Goal: Task Accomplishment & Management: Manage account settings

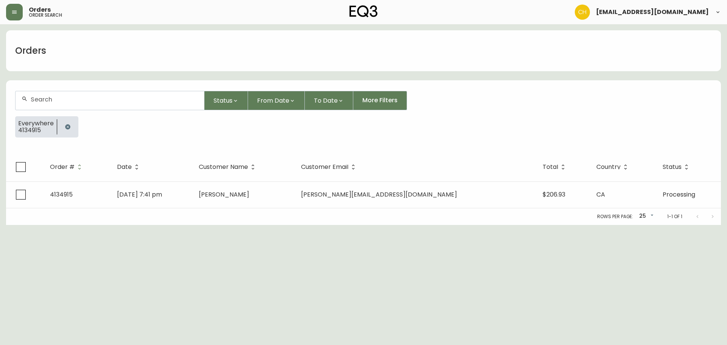
drag, startPoint x: 91, startPoint y: 95, endPoint x: 95, endPoint y: 95, distance: 4.5
click at [95, 95] on div at bounding box center [110, 100] width 189 height 19
type input "4134905"
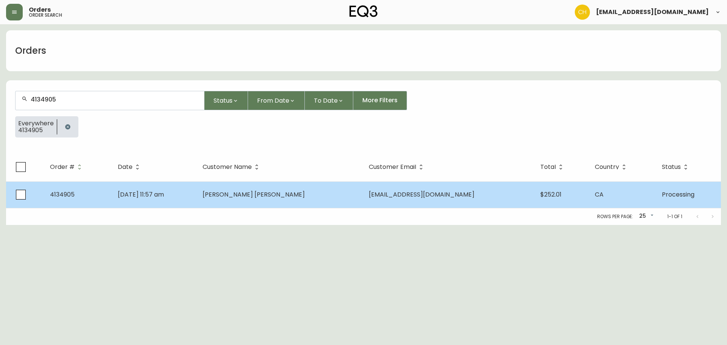
click at [296, 189] on td "[PERSON_NAME] [PERSON_NAME]" at bounding box center [280, 194] width 166 height 27
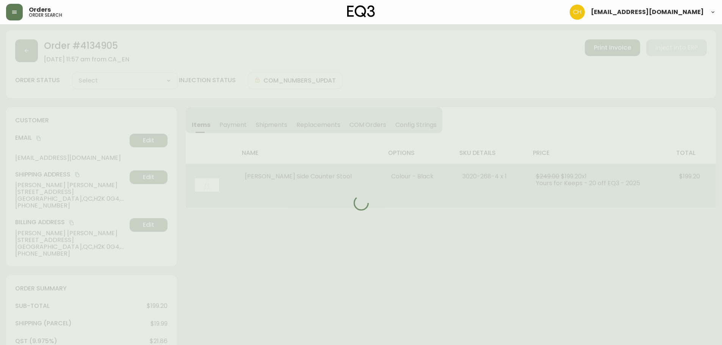
type input "Processing"
select select "PROCESSING"
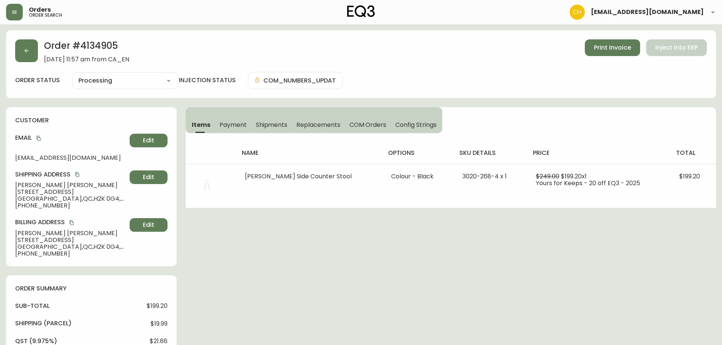
click at [277, 121] on span "Shipments" at bounding box center [272, 125] width 32 height 8
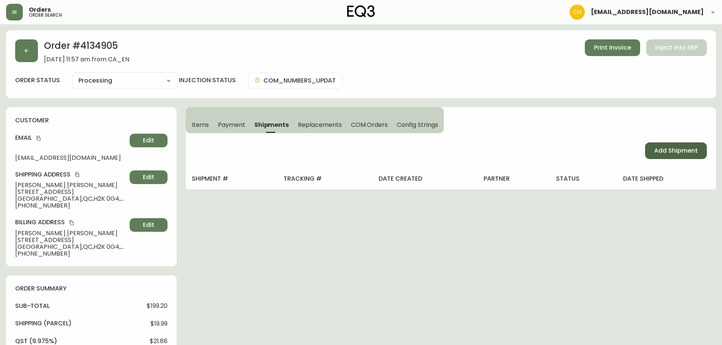
drag, startPoint x: 670, startPoint y: 155, endPoint x: 664, endPoint y: 155, distance: 6.4
click at [668, 155] on span "Add Shipment" at bounding box center [676, 151] width 44 height 8
select select "PENDING"
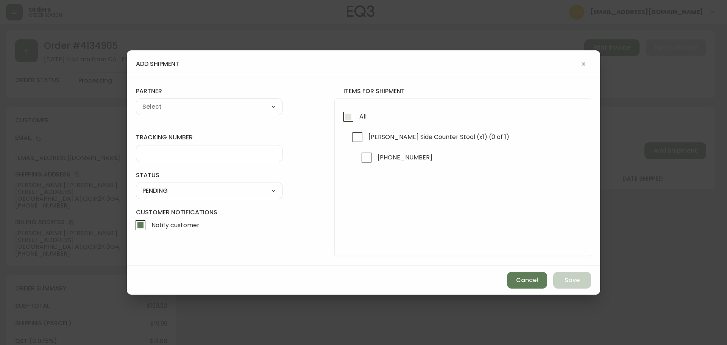
drag, startPoint x: 348, startPoint y: 115, endPoint x: 267, endPoint y: 115, distance: 81.1
click at [348, 115] on input "All" at bounding box center [348, 116] width 17 height 17
checkbox input "true"
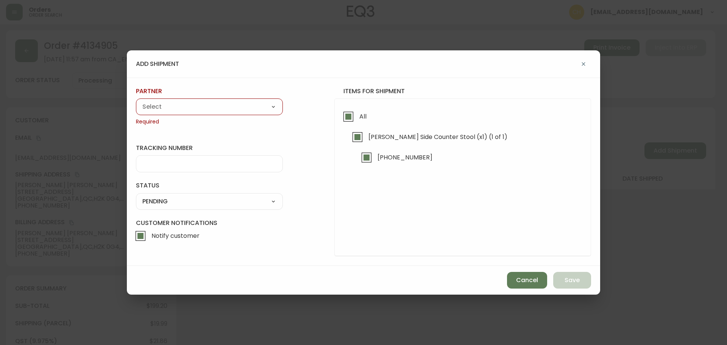
click at [199, 107] on select "A Move to Remember LLC ABF Freight Alero [PERSON_NAME] Canada Post CDS Ceva Log…" at bounding box center [209, 106] width 147 height 11
select select "cjy0a9taa01x001669l98m63c"
click at [136, 101] on select "A Move to Remember LLC ABF Freight Alero [PERSON_NAME] Canada Post CDS Ceva Log…" at bounding box center [209, 106] width 147 height 11
type input "FedEx"
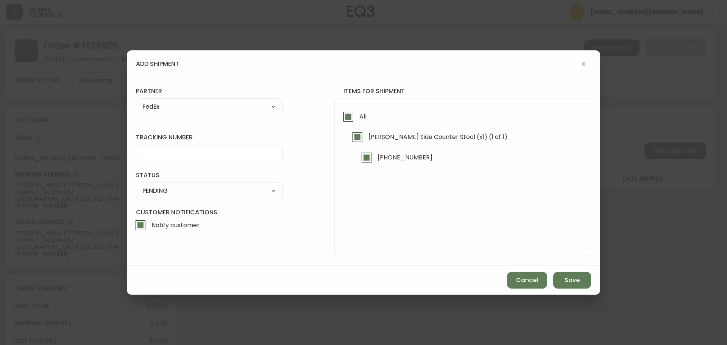
click at [150, 152] on input "tracking number" at bounding box center [209, 153] width 134 height 7
type input "455183576483"
click at [167, 191] on select "SHIPPED PENDING CANCELLED" at bounding box center [209, 190] width 147 height 11
click at [136, 185] on select "SHIPPED PENDING CANCELLED" at bounding box center [209, 190] width 147 height 11
select select "PENDING"
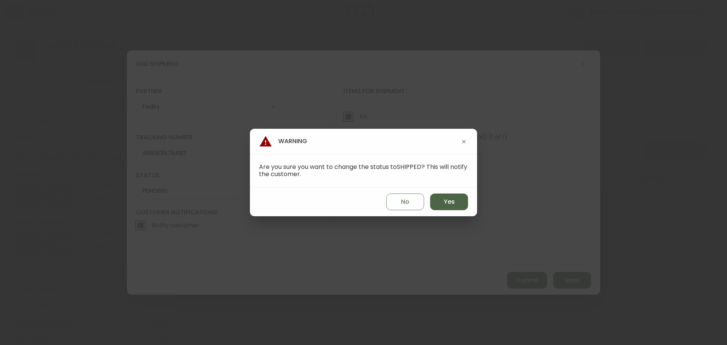
click at [457, 199] on button "Yes" at bounding box center [449, 202] width 38 height 17
type input "SHIPPED"
select select "SHIPPED"
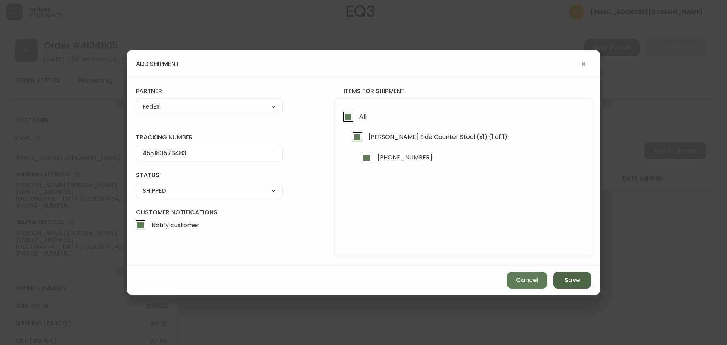
click at [591, 282] on button "Save" at bounding box center [572, 280] width 38 height 17
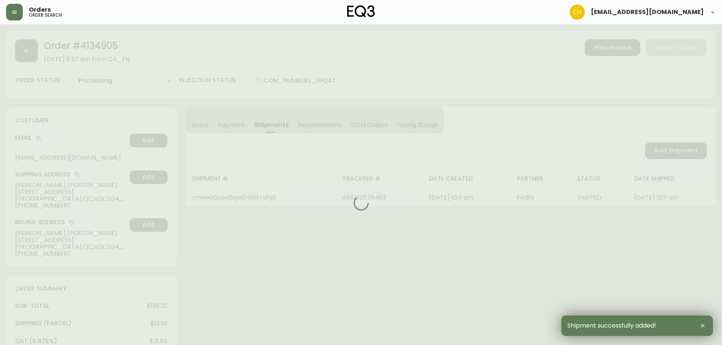
type input "Fully Shipped"
select select "FULLY_SHIPPED"
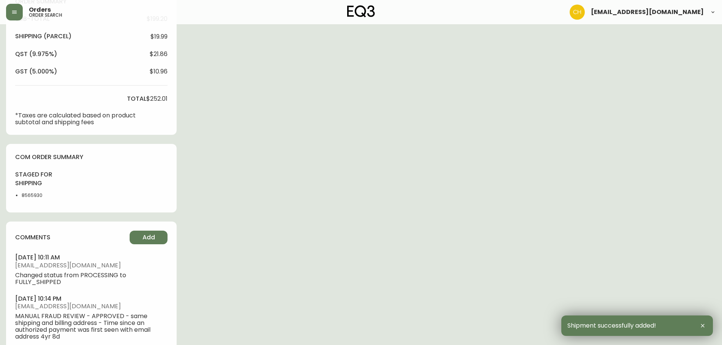
scroll to position [346, 0]
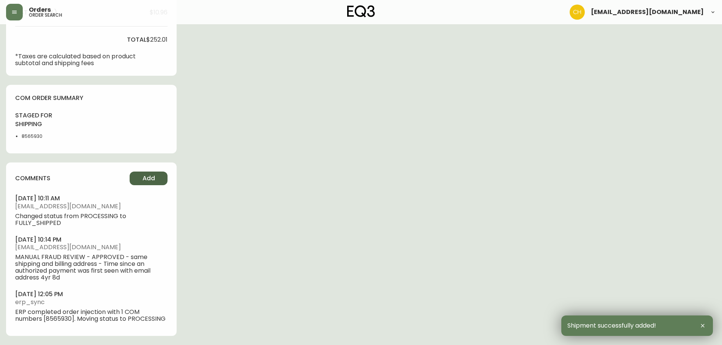
click at [134, 174] on button "Add" at bounding box center [149, 179] width 38 height 14
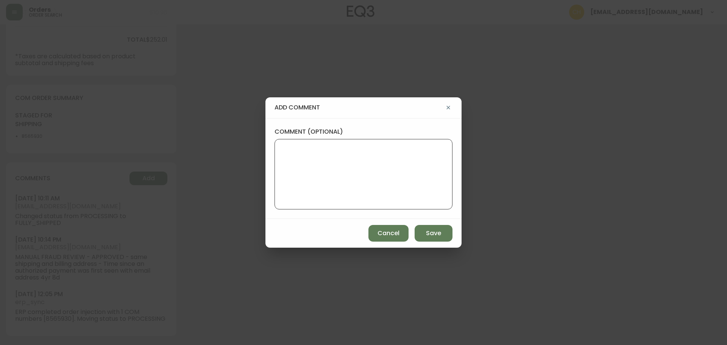
click at [294, 164] on textarea "comment (optional)" at bounding box center [363, 174] width 165 height 61
type textarea "c"
type textarea "CH"
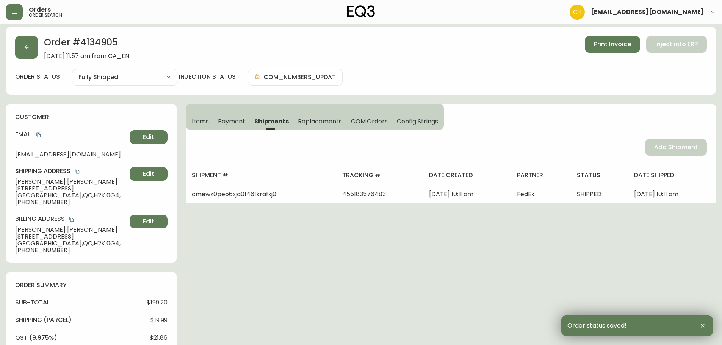
scroll to position [0, 0]
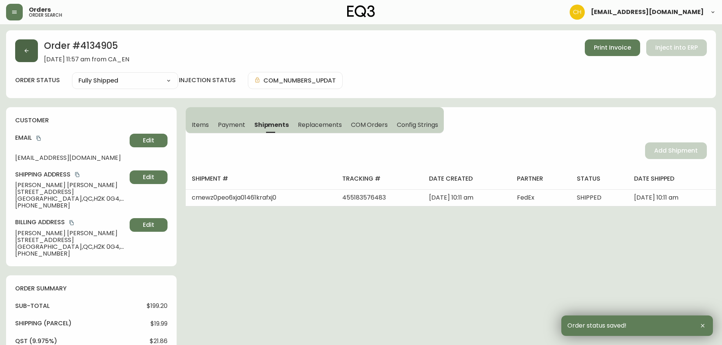
click at [30, 56] on button "button" at bounding box center [26, 50] width 23 height 23
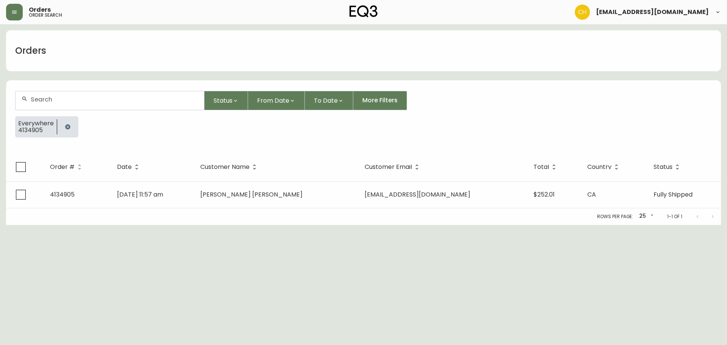
click at [45, 97] on input "text" at bounding box center [114, 99] width 167 height 7
type input "4134898"
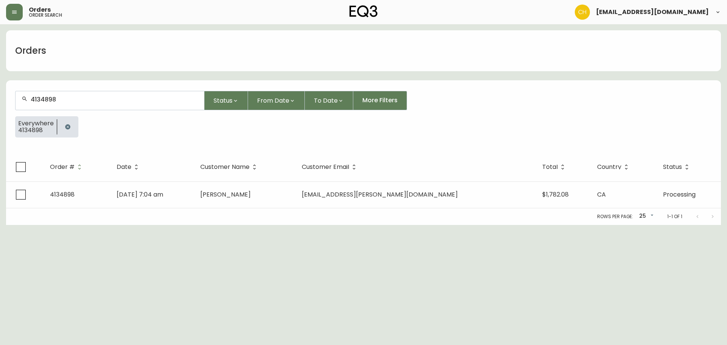
click at [194, 180] on th "Date" at bounding box center [153, 167] width 84 height 29
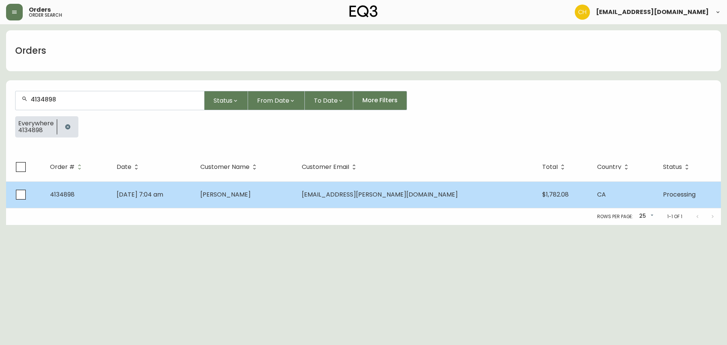
click at [194, 191] on td "[DATE] 7:04 am" at bounding box center [153, 194] width 84 height 27
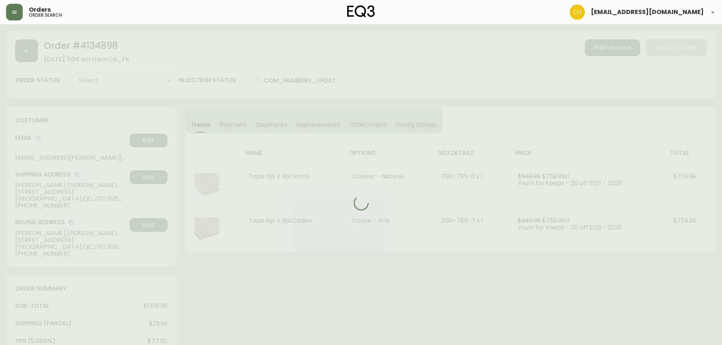
type input "Processing"
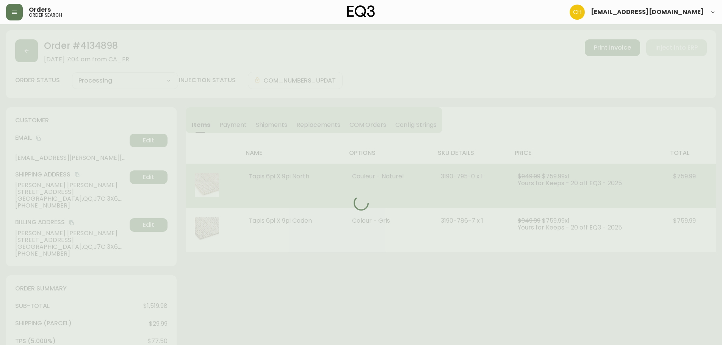
select select "PROCESSING"
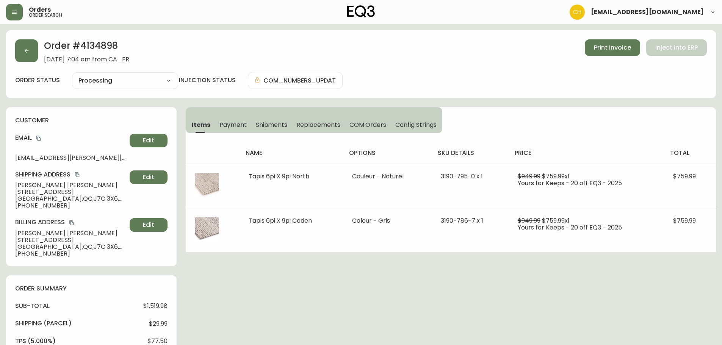
click at [269, 122] on span "Shipments" at bounding box center [272, 125] width 32 height 8
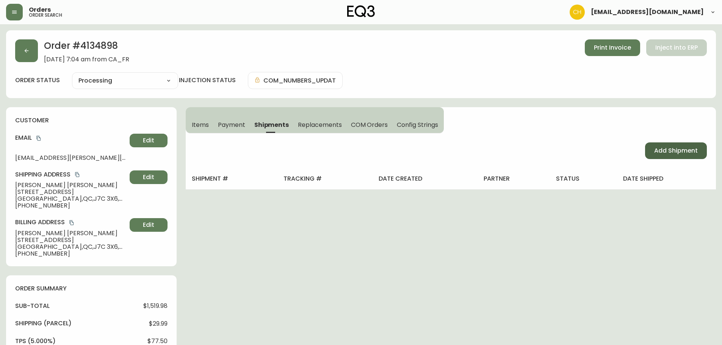
click at [667, 143] on button "Add Shipment" at bounding box center [676, 150] width 62 height 17
select select "PENDING"
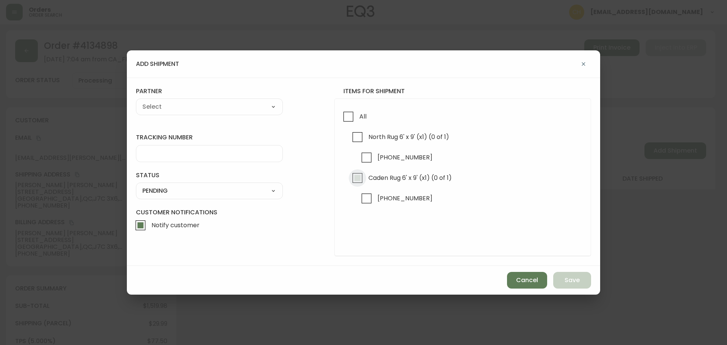
click at [353, 177] on input "Caden Rug 6' x 9' (x1) (0 of 1)" at bounding box center [357, 177] width 17 height 17
checkbox input "true"
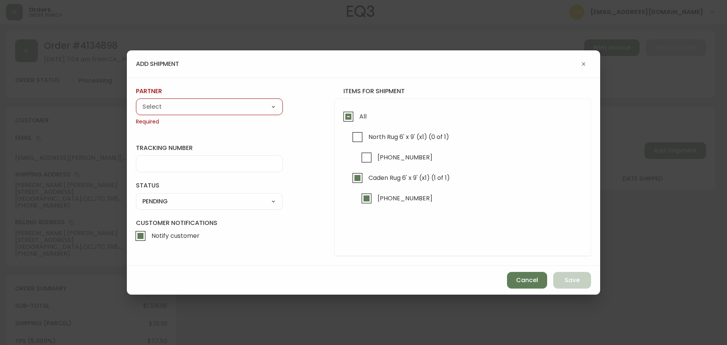
drag, startPoint x: 191, startPoint y: 107, endPoint x: 184, endPoint y: 111, distance: 8.1
click at [190, 108] on select "A Move to Remember LLC ABF Freight Alero [PERSON_NAME] Canada Post CDS Ceva Log…" at bounding box center [209, 106] width 147 height 11
select select "cjy0a9taa01x001669l98m63c"
click at [136, 101] on select "A Move to Remember LLC ABF Freight Alero [PERSON_NAME] Canada Post CDS Ceva Log…" at bounding box center [209, 106] width 147 height 11
type input "FedEx"
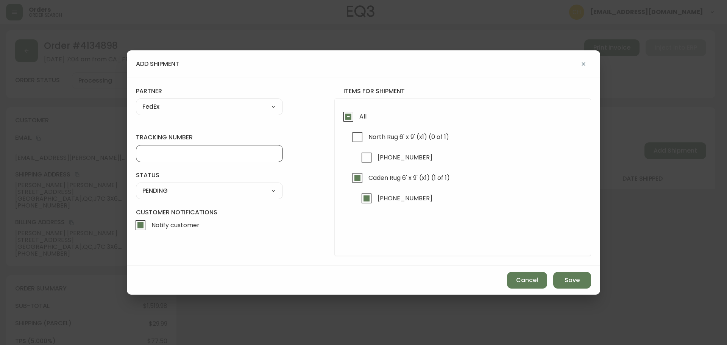
click at [153, 156] on input "tracking number" at bounding box center [209, 153] width 134 height 7
type input "455183576494"
click at [151, 189] on select "SHIPPED PENDING CANCELLED" at bounding box center [209, 190] width 147 height 11
click at [136, 185] on select "SHIPPED PENDING CANCELLED" at bounding box center [209, 190] width 147 height 11
select select "PENDING"
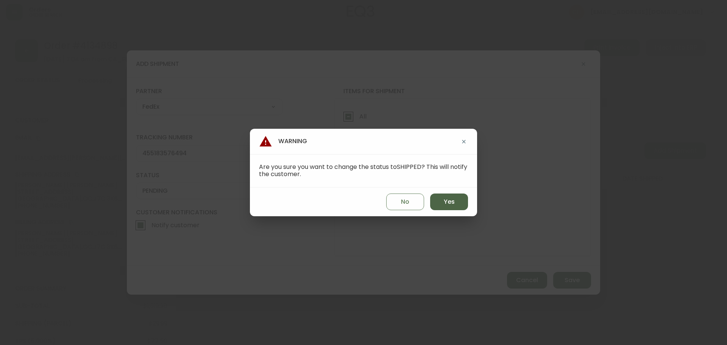
click at [447, 201] on span "Yes" at bounding box center [449, 202] width 11 height 8
type input "SHIPPED"
select select "SHIPPED"
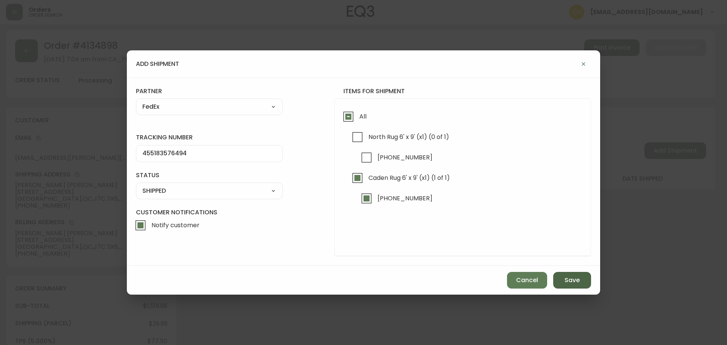
click at [571, 281] on span "Save" at bounding box center [572, 280] width 15 height 8
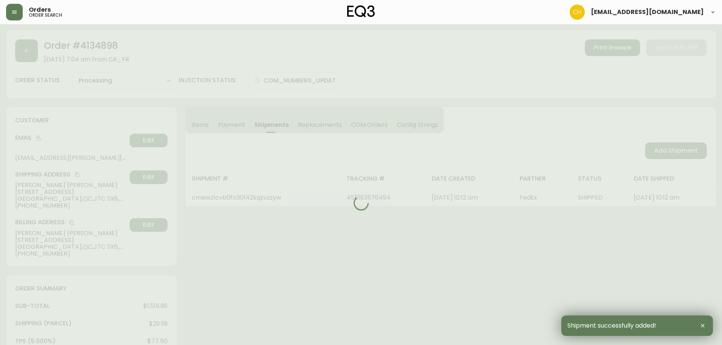
type input "Partially Shipped"
select select "PARTIALLY_SHIPPED"
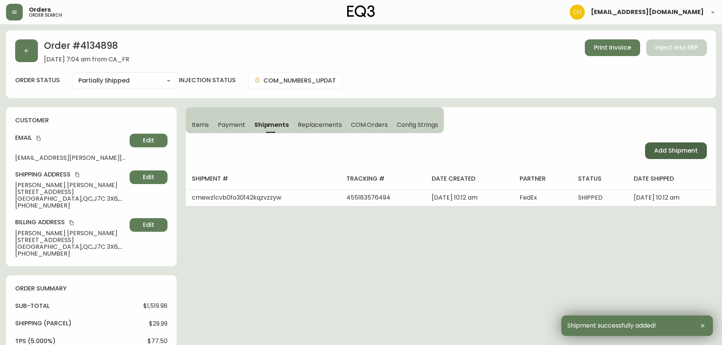
click at [683, 153] on span "Add Shipment" at bounding box center [676, 151] width 44 height 8
select select "PENDING"
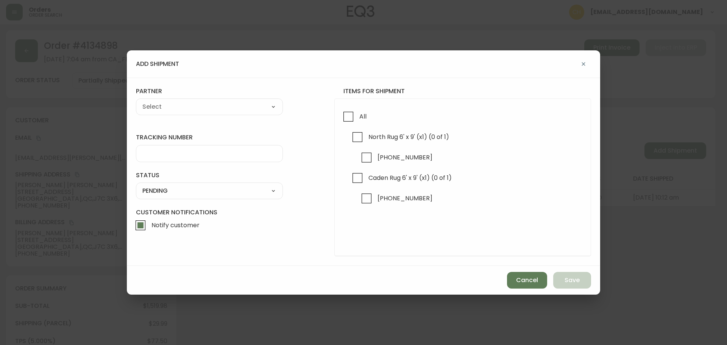
checkbox input "true"
click at [356, 137] on input "North Rug 6' x 9' (x1) (0 of 1)" at bounding box center [357, 136] width 17 height 17
checkbox input "true"
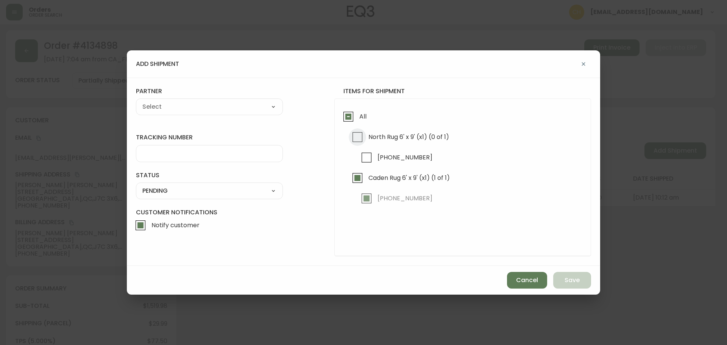
checkbox input "true"
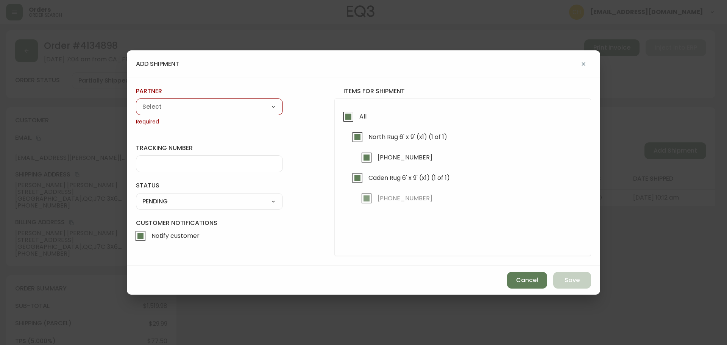
click at [218, 104] on select "A Move to Remember LLC ABF Freight Alero [PERSON_NAME] Canada Post CDS Ceva Log…" at bounding box center [209, 106] width 147 height 11
select select "cjy0a9taa01x001669l98m63c"
click at [136, 101] on select "A Move to Remember LLC ABF Freight Alero [PERSON_NAME] Canada Post CDS Ceva Log…" at bounding box center [209, 106] width 147 height 11
type input "FedEx"
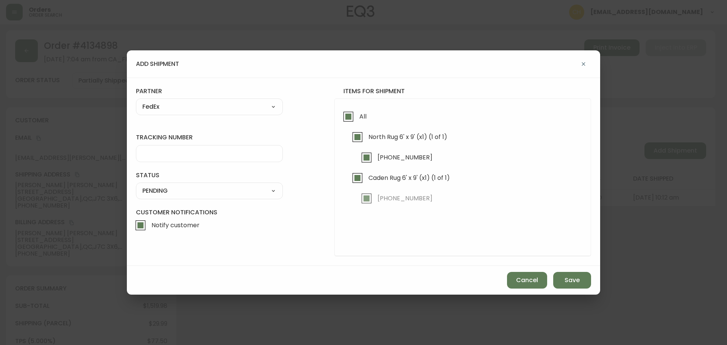
click at [160, 151] on input "tracking number" at bounding box center [209, 153] width 134 height 7
type input "455183576509"
click at [162, 194] on select "SHIPPED PENDING CANCELLED" at bounding box center [209, 190] width 147 height 11
click at [136, 185] on select "SHIPPED PENDING CANCELLED" at bounding box center [209, 190] width 147 height 11
select select "PENDING"
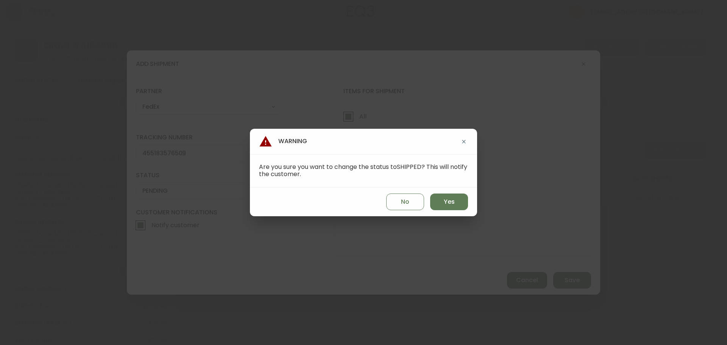
drag, startPoint x: 440, startPoint y: 205, endPoint x: 463, endPoint y: 216, distance: 25.6
click at [441, 206] on button "Yes" at bounding box center [449, 202] width 38 height 17
type input "SHIPPED"
select select "SHIPPED"
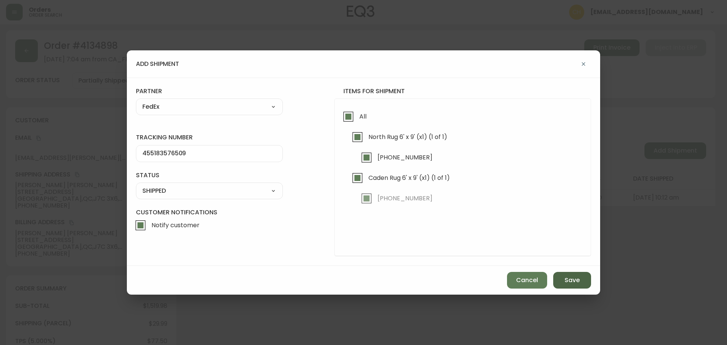
click at [567, 286] on button "Save" at bounding box center [572, 280] width 38 height 17
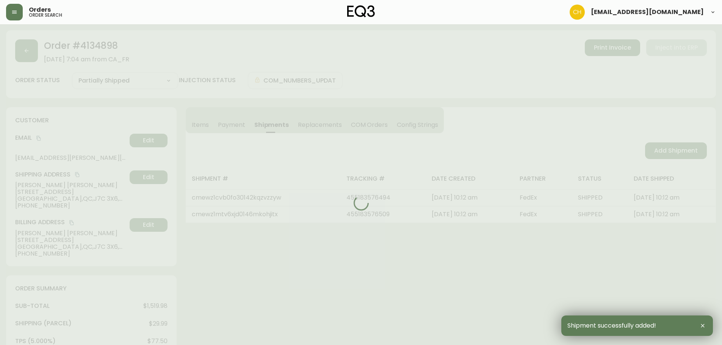
type input "Fully Shipped"
select select "FULLY_SHIPPED"
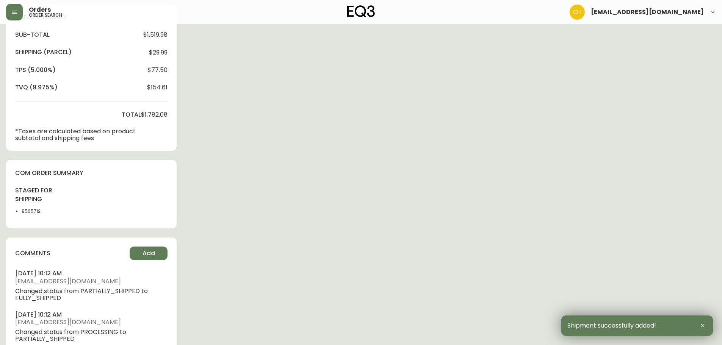
scroll to position [341, 0]
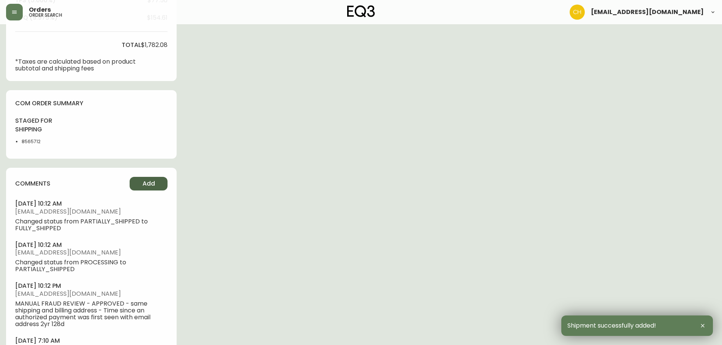
click at [155, 187] on button "Add" at bounding box center [149, 184] width 38 height 14
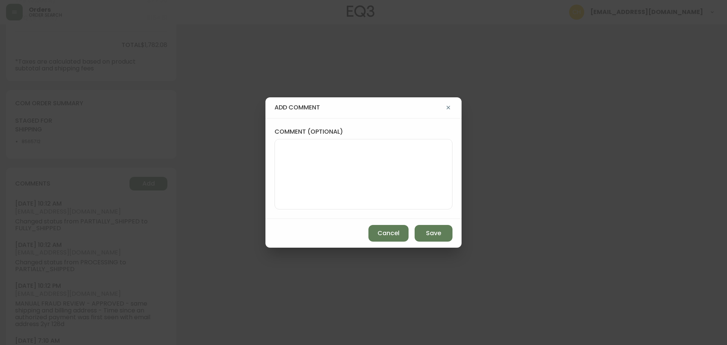
click at [293, 172] on textarea "comment (optional)" at bounding box center [363, 174] width 165 height 61
type textarea "CH"
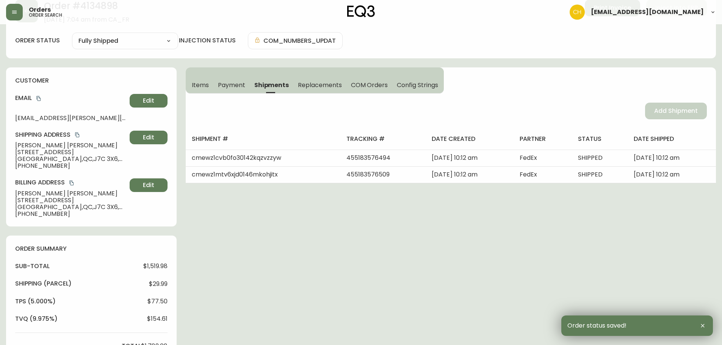
scroll to position [0, 0]
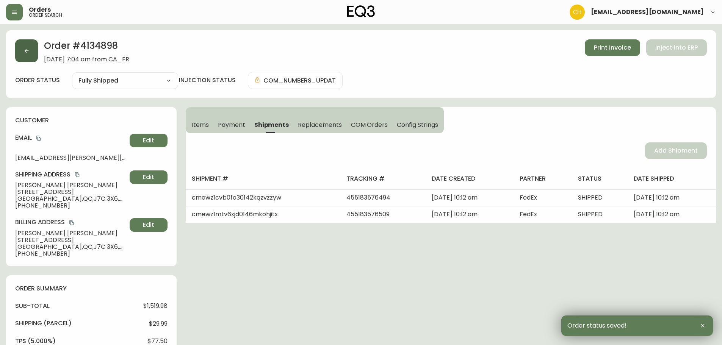
click at [32, 56] on button "button" at bounding box center [26, 50] width 23 height 23
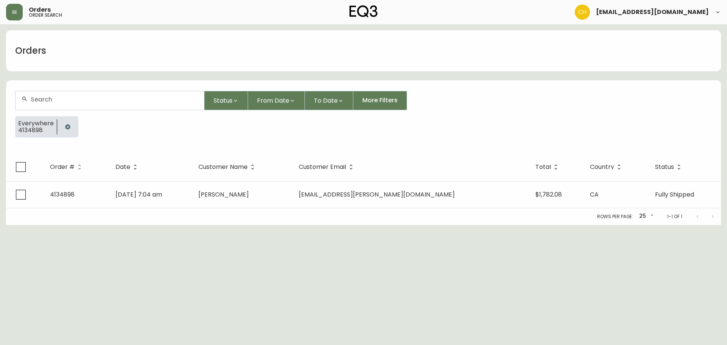
click at [43, 97] on input "text" at bounding box center [114, 99] width 167 height 7
type input "4134906"
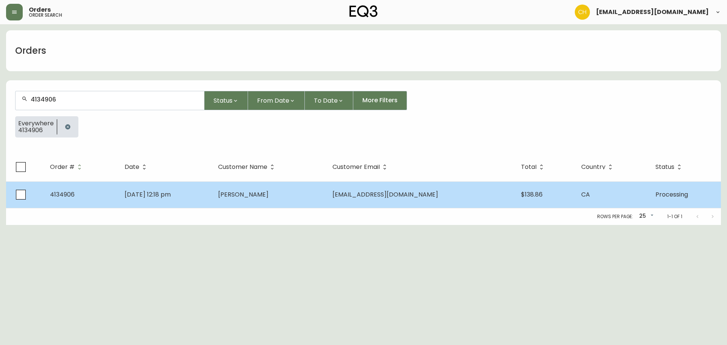
click at [209, 189] on td "[DATE] 12:18 pm" at bounding box center [166, 194] width 94 height 27
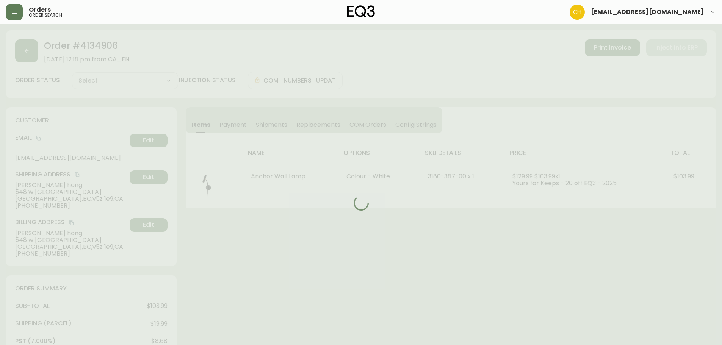
type input "Processing"
select select "PROCESSING"
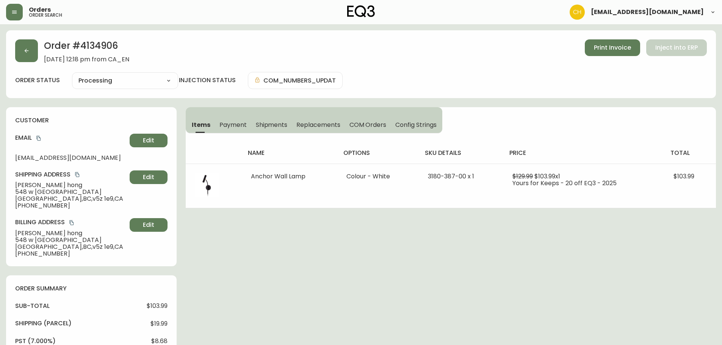
click at [264, 126] on span "Shipments" at bounding box center [272, 125] width 32 height 8
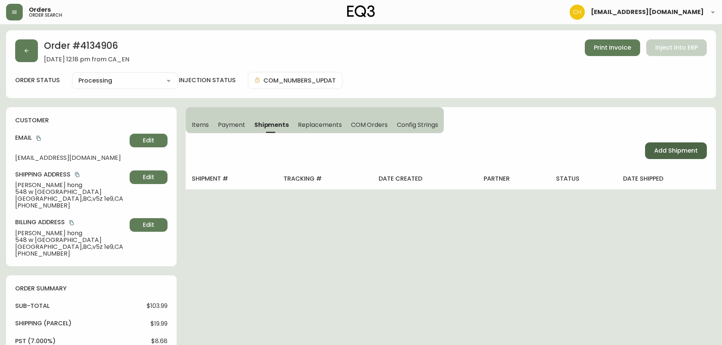
click at [651, 148] on button "Add Shipment" at bounding box center [676, 150] width 62 height 17
select select "PENDING"
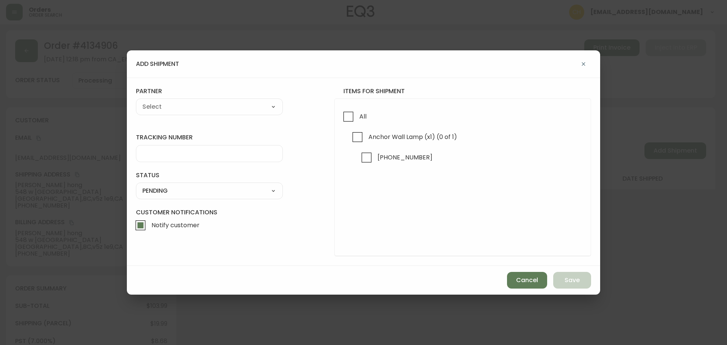
drag, startPoint x: 347, startPoint y: 118, endPoint x: 333, endPoint y: 116, distance: 14.9
click at [347, 118] on input "All" at bounding box center [348, 116] width 17 height 17
checkbox input "true"
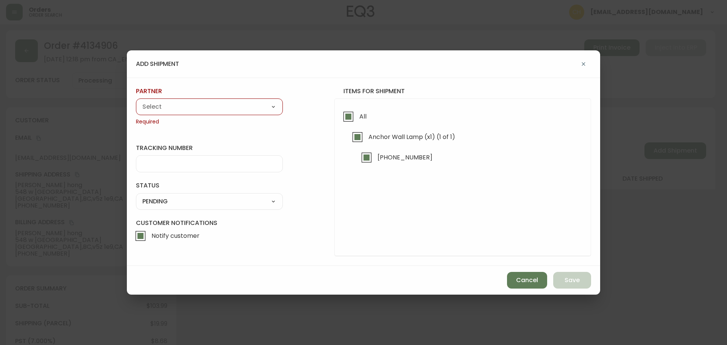
drag, startPoint x: 253, startPoint y: 104, endPoint x: 251, endPoint y: 111, distance: 7.3
click at [252, 104] on select "A Move to Remember LLC ABF Freight Alero [PERSON_NAME] Canada Post CDS Ceva Log…" at bounding box center [209, 106] width 147 height 11
select select "cjy0a9taa01x001669l98m63c"
click at [136, 101] on select "A Move to Remember LLC ABF Freight Alero [PERSON_NAME] Canada Post CDS Ceva Log…" at bounding box center [209, 106] width 147 height 11
type input "FedEx"
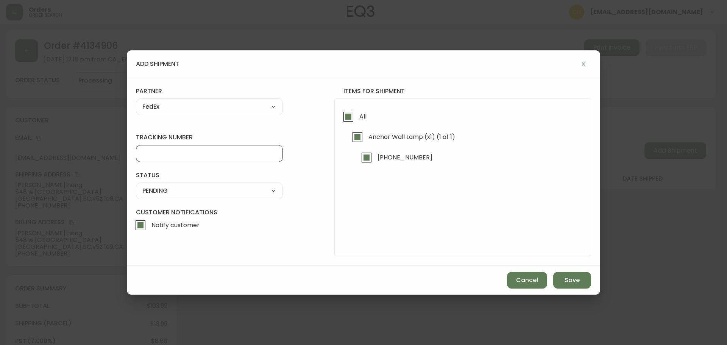
click at [147, 150] on input "tracking number" at bounding box center [209, 153] width 134 height 7
type input "455183576510"
click at [150, 195] on select "SHIPPED PENDING CANCELLED" at bounding box center [209, 190] width 147 height 11
click at [136, 185] on select "SHIPPED PENDING CANCELLED" at bounding box center [209, 190] width 147 height 11
select select "PENDING"
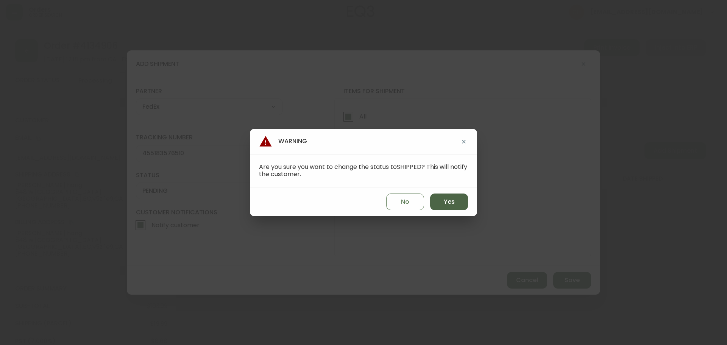
click at [436, 204] on button "Yes" at bounding box center [449, 202] width 38 height 17
type input "SHIPPED"
select select "SHIPPED"
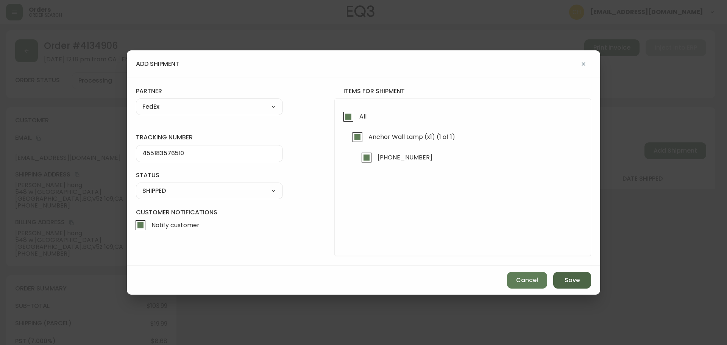
click at [568, 278] on span "Save" at bounding box center [572, 280] width 15 height 8
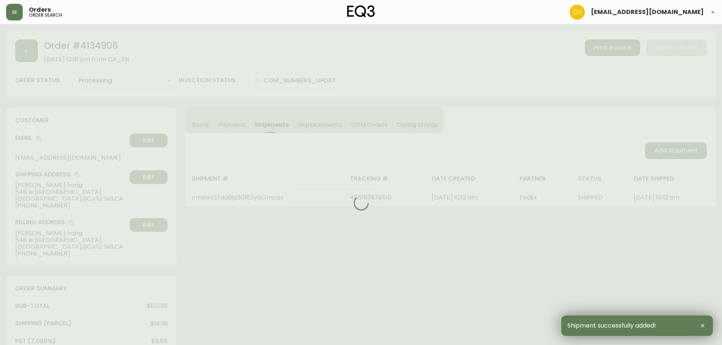
type input "Fully Shipped"
select select "FULLY_SHIPPED"
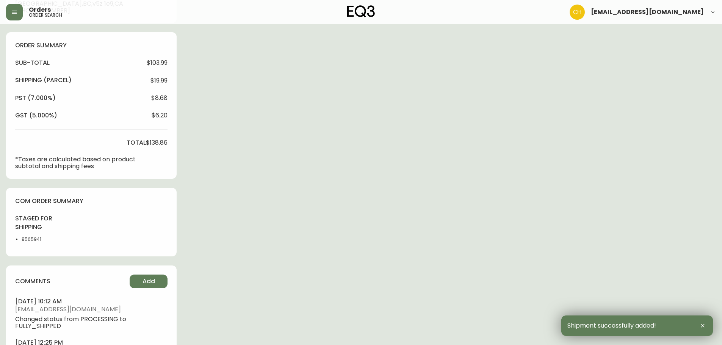
scroll to position [291, 0]
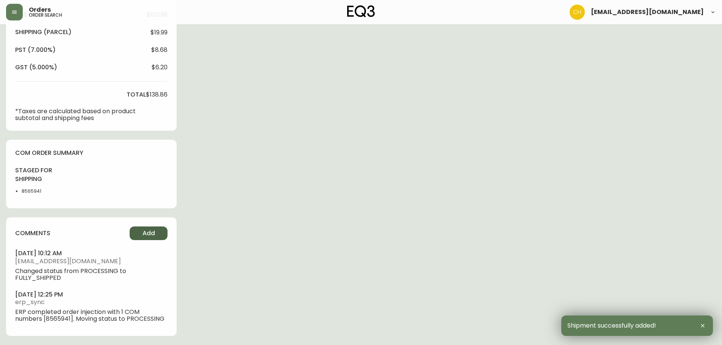
click at [153, 230] on span "Add" at bounding box center [148, 233] width 13 height 8
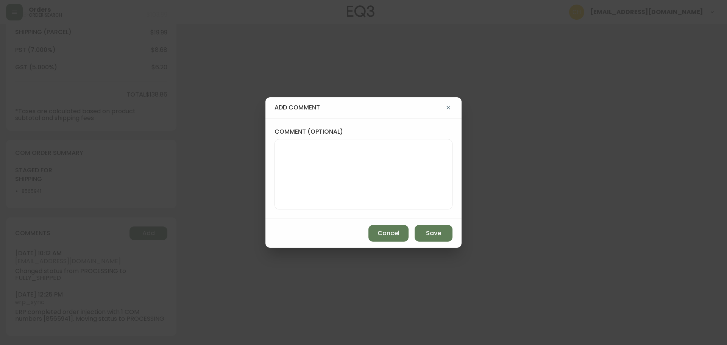
click at [294, 172] on textarea "comment (optional)" at bounding box center [363, 174] width 165 height 61
type textarea "CH"
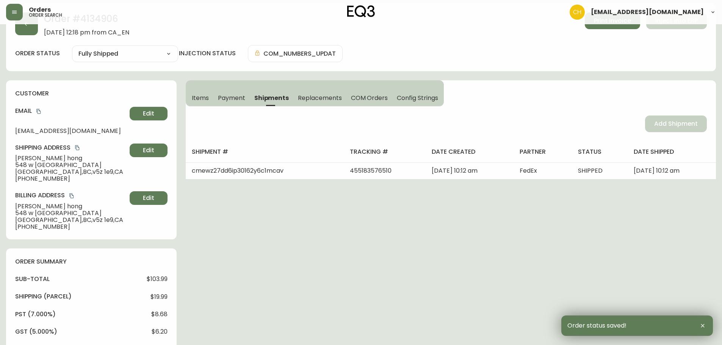
scroll to position [0, 0]
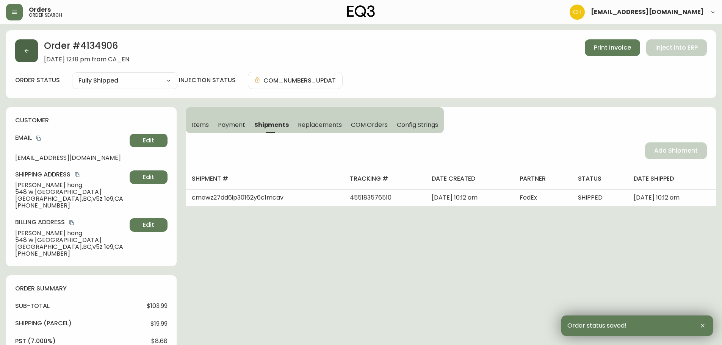
click at [28, 51] on icon "button" at bounding box center [26, 51] width 6 height 6
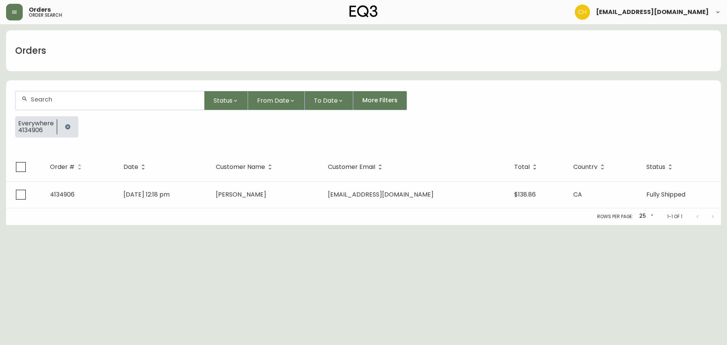
click at [41, 99] on input "text" at bounding box center [114, 99] width 167 height 7
type input "4134913"
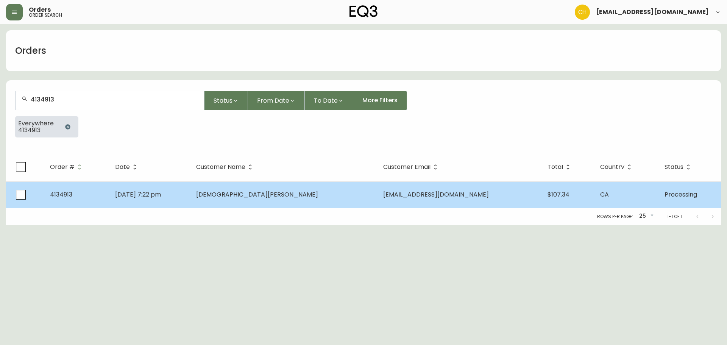
click at [190, 199] on td "[DATE] 7:22 pm" at bounding box center [149, 194] width 81 height 27
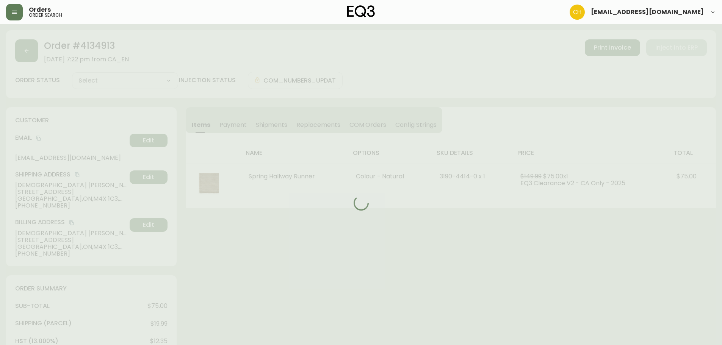
type input "Processing"
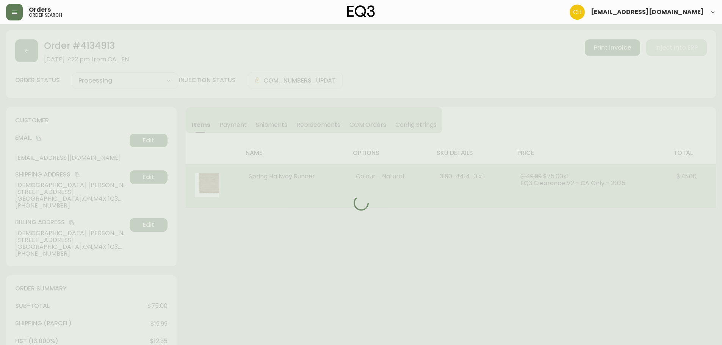
select select "PROCESSING"
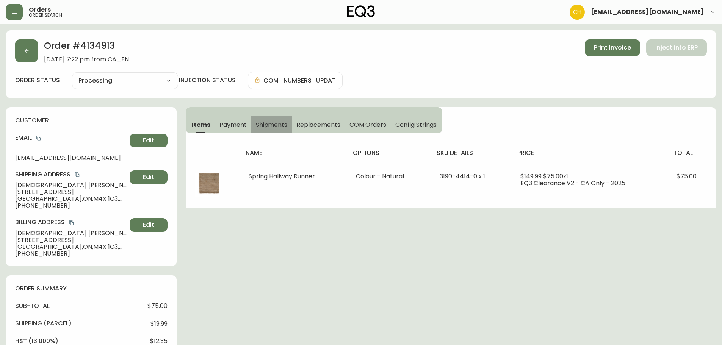
drag, startPoint x: 268, startPoint y: 121, endPoint x: 282, endPoint y: 132, distance: 17.8
click at [269, 121] on span "Shipments" at bounding box center [272, 125] width 32 height 8
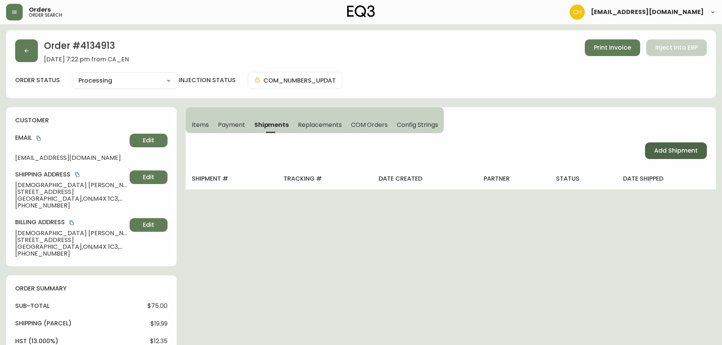
click at [656, 144] on button "Add Shipment" at bounding box center [676, 150] width 62 height 17
select select "PENDING"
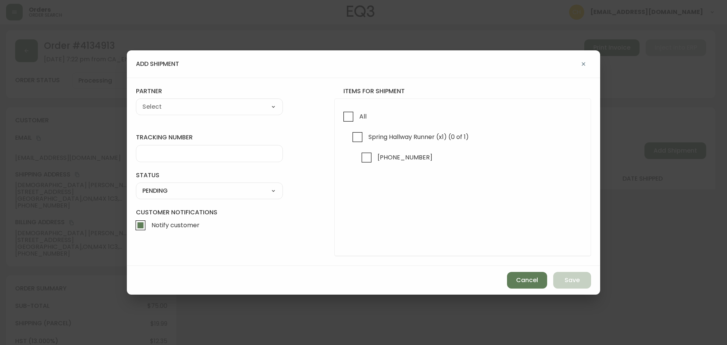
drag, startPoint x: 351, startPoint y: 118, endPoint x: 297, endPoint y: 109, distance: 54.9
click at [349, 118] on input "All" at bounding box center [348, 116] width 17 height 17
checkbox input "true"
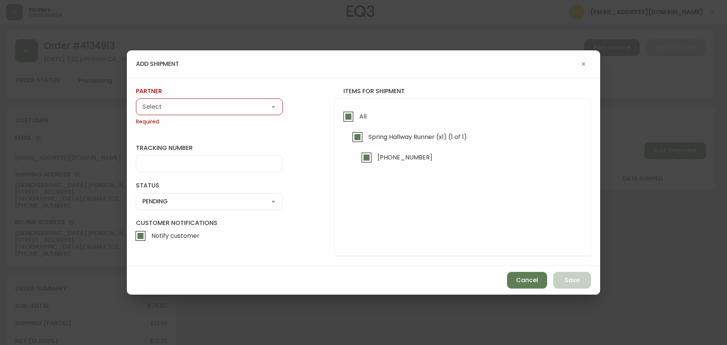
drag, startPoint x: 248, startPoint y: 106, endPoint x: 239, endPoint y: 111, distance: 9.3
click at [248, 106] on select "A Move to Remember LLC ABF Freight Alero [PERSON_NAME] Canada Post CDS Ceva Log…" at bounding box center [209, 106] width 147 height 11
select select "cjy0a9taa01x001669l98m63c"
click at [136, 101] on select "A Move to Remember LLC ABF Freight Alero [PERSON_NAME] Canada Post CDS Ceva Log…" at bounding box center [209, 106] width 147 height 11
type input "FedEx"
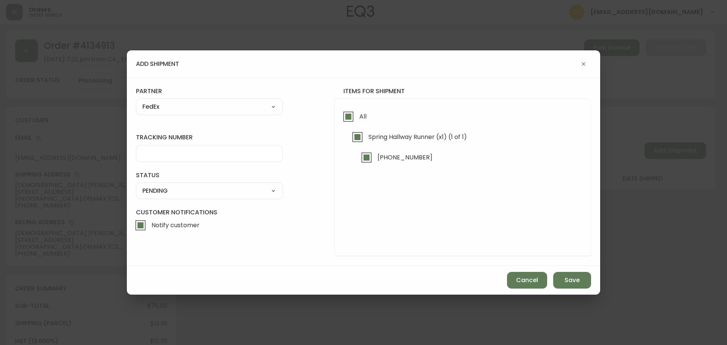
click at [164, 148] on div at bounding box center [209, 153] width 147 height 17
type input "4551835762520"
click at [177, 188] on select "SHIPPED PENDING CANCELLED" at bounding box center [209, 190] width 147 height 11
click at [136, 185] on select "SHIPPED PENDING CANCELLED" at bounding box center [209, 190] width 147 height 11
select select "PENDING"
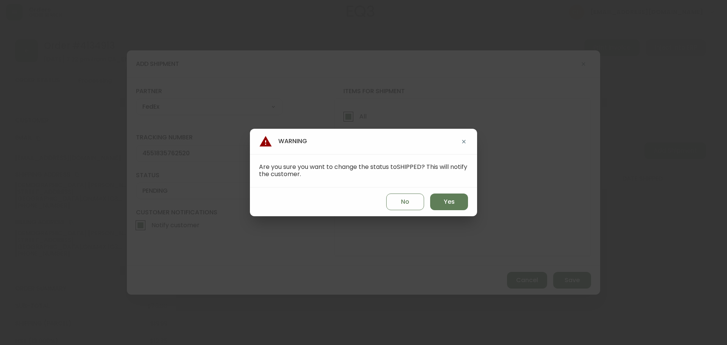
drag, startPoint x: 444, startPoint y: 199, endPoint x: 480, endPoint y: 219, distance: 40.9
click at [447, 199] on span "Yes" at bounding box center [449, 202] width 11 height 8
type input "SHIPPED"
select select "SHIPPED"
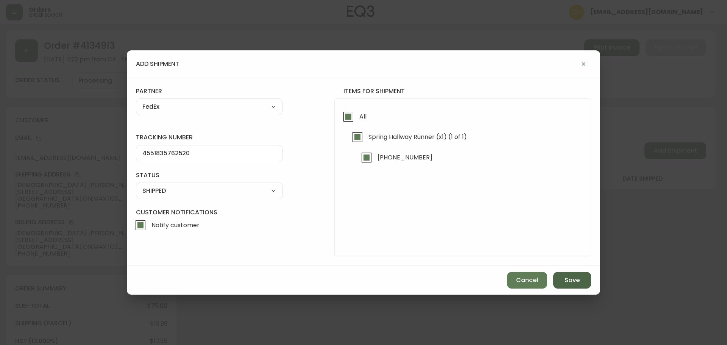
click at [564, 275] on button "Save" at bounding box center [572, 280] width 38 height 17
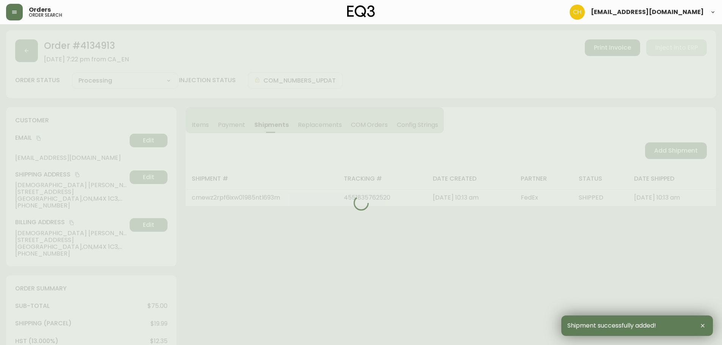
type input "Fully Shipped"
select select "FULLY_SHIPPED"
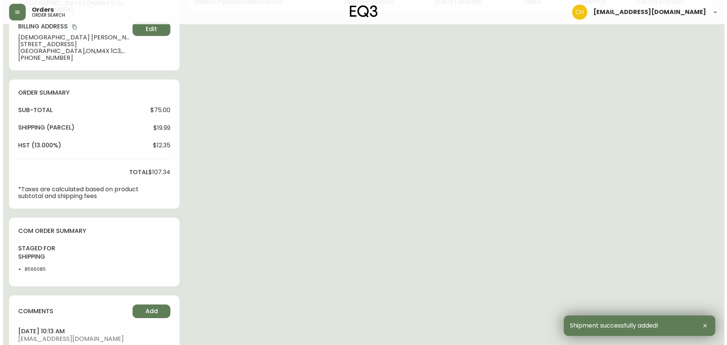
scroll to position [281, 0]
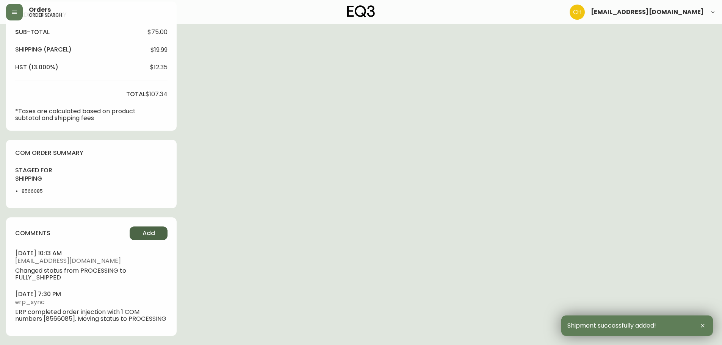
click at [158, 228] on button "Add" at bounding box center [149, 234] width 38 height 14
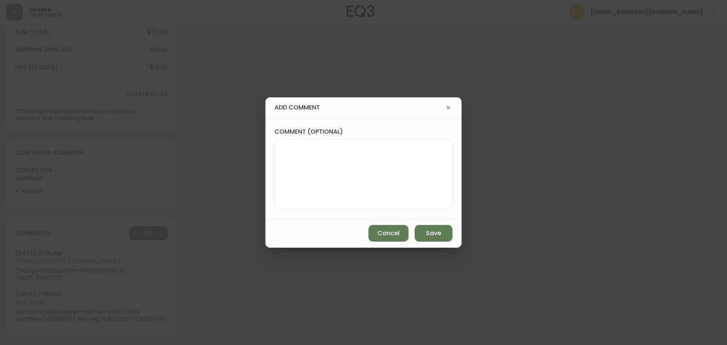
click at [311, 178] on textarea "comment (optional)" at bounding box center [363, 174] width 165 height 61
type textarea "CH"
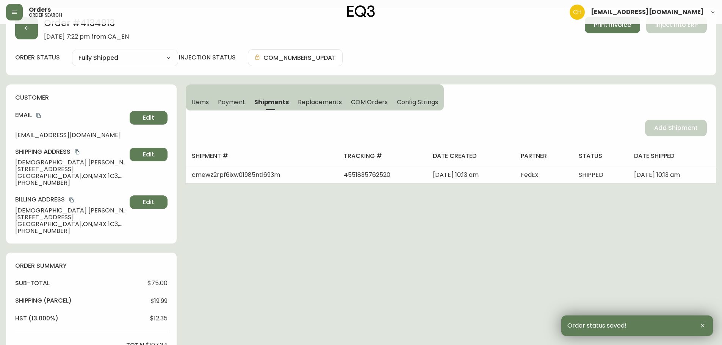
scroll to position [0, 0]
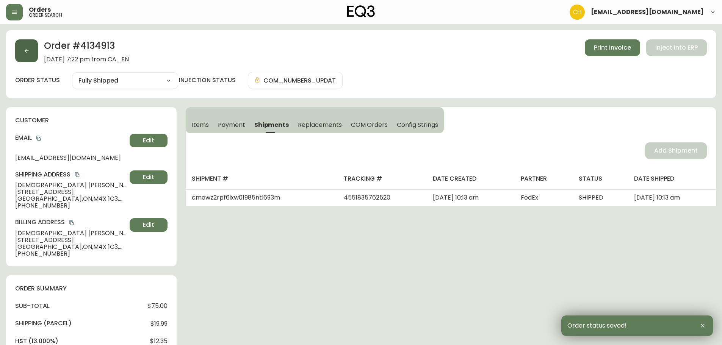
click at [27, 59] on button "button" at bounding box center [26, 50] width 23 height 23
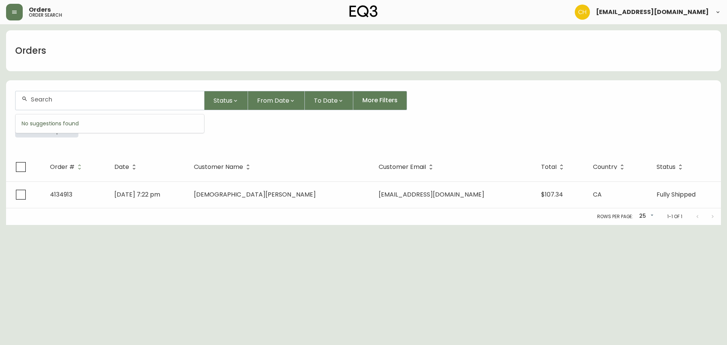
click at [40, 100] on input "text" at bounding box center [114, 99] width 167 height 7
type input "4134918"
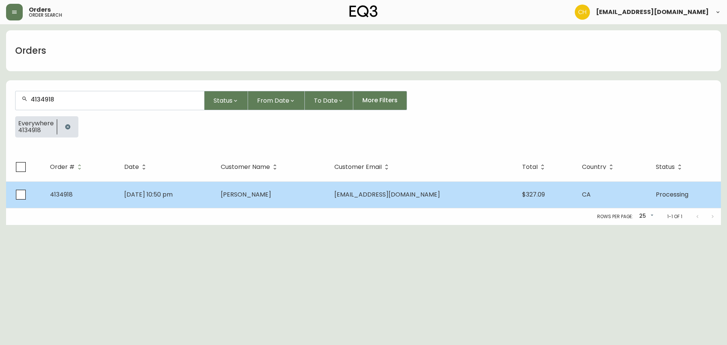
click at [305, 201] on td "[PERSON_NAME]" at bounding box center [272, 194] width 114 height 27
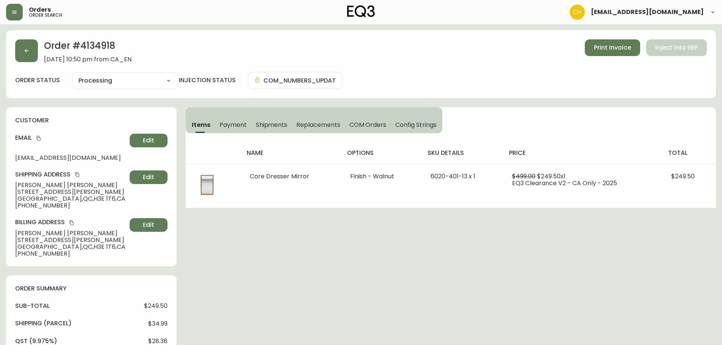
type input "Processing"
select select "PROCESSING"
click at [263, 125] on span "Shipments" at bounding box center [272, 125] width 32 height 8
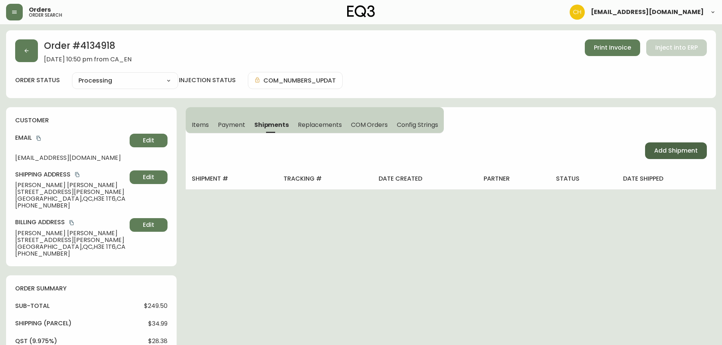
click at [679, 152] on span "Add Shipment" at bounding box center [676, 151] width 44 height 8
select select "PENDING"
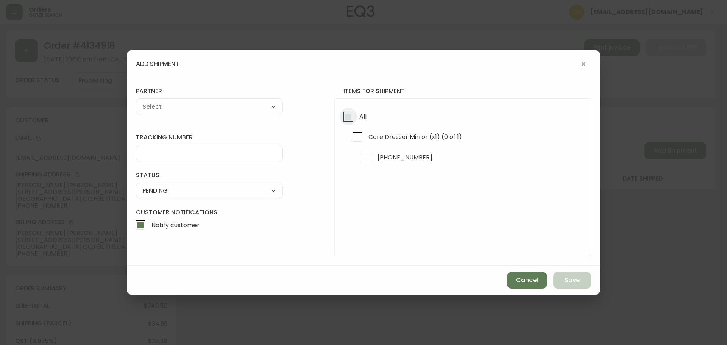
click at [349, 114] on input "All" at bounding box center [348, 116] width 17 height 17
checkbox input "true"
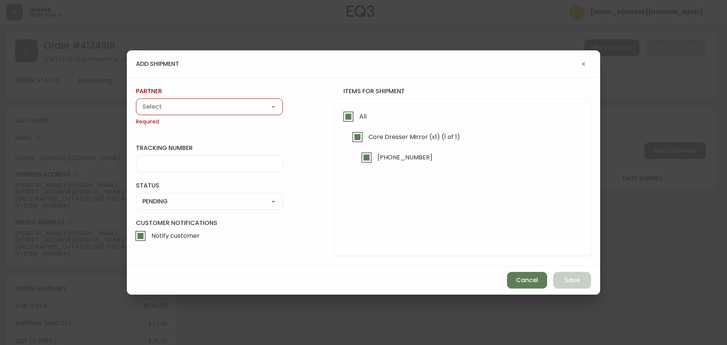
drag, startPoint x: 242, startPoint y: 106, endPoint x: 235, endPoint y: 108, distance: 8.3
click at [242, 106] on select "A Move to Remember LLC ABF Freight Alero [PERSON_NAME] Canada Post CDS Ceva Log…" at bounding box center [209, 106] width 147 height 11
select select "cjy0a9taa01x001669l98m63c"
click at [136, 101] on select "A Move to Remember LLC ABF Freight Alero [PERSON_NAME] Canada Post CDS Ceva Log…" at bounding box center [209, 106] width 147 height 11
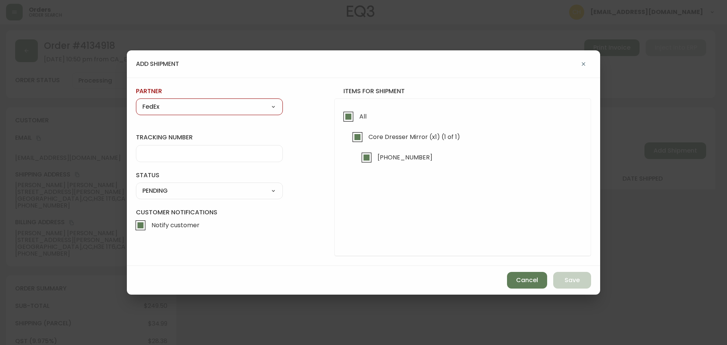
type input "FedEx"
click at [161, 147] on div at bounding box center [209, 153] width 147 height 17
type input "455183576531"
click at [184, 192] on select "SHIPPED PENDING CANCELLED" at bounding box center [209, 190] width 147 height 11
click at [136, 185] on select "SHIPPED PENDING CANCELLED" at bounding box center [209, 190] width 147 height 11
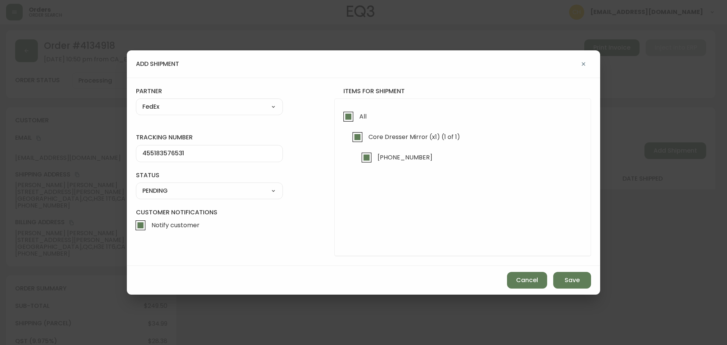
select select "PENDING"
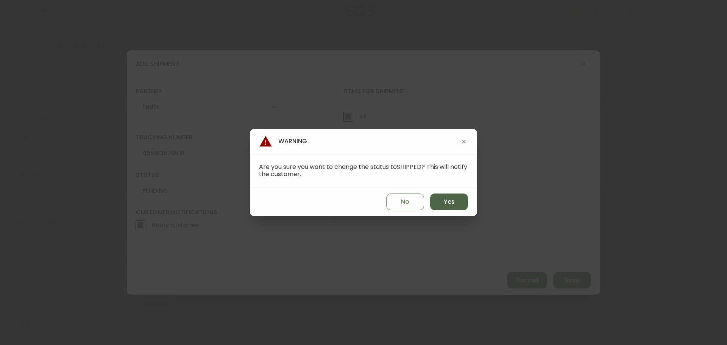
click at [446, 200] on span "Yes" at bounding box center [449, 202] width 11 height 8
type input "SHIPPED"
select select "SHIPPED"
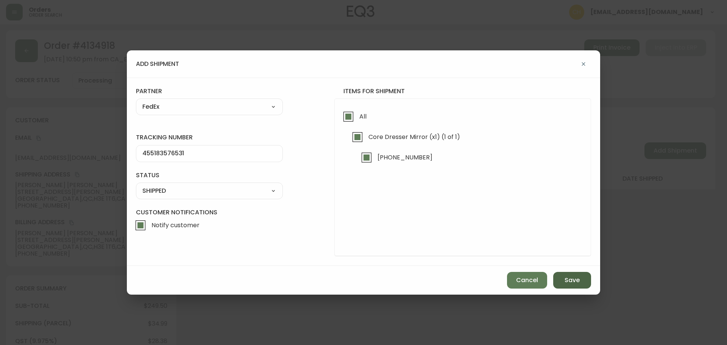
click at [568, 283] on span "Save" at bounding box center [572, 280] width 15 height 8
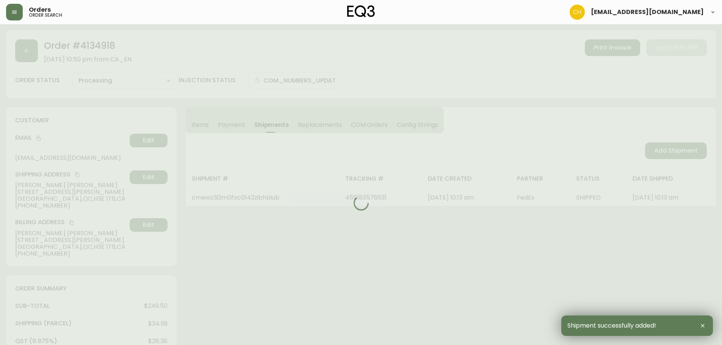
type input "Fully Shipped"
select select "FULLY_SHIPPED"
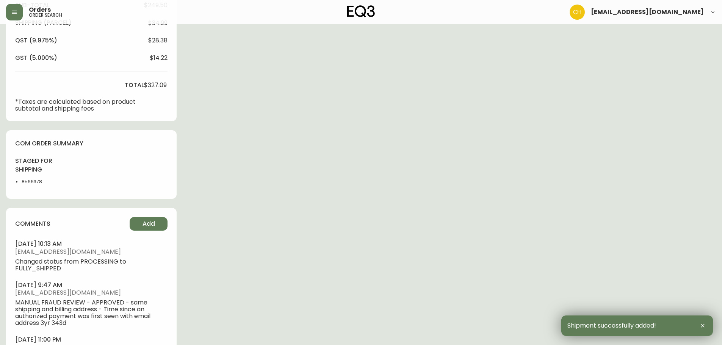
scroll to position [303, 0]
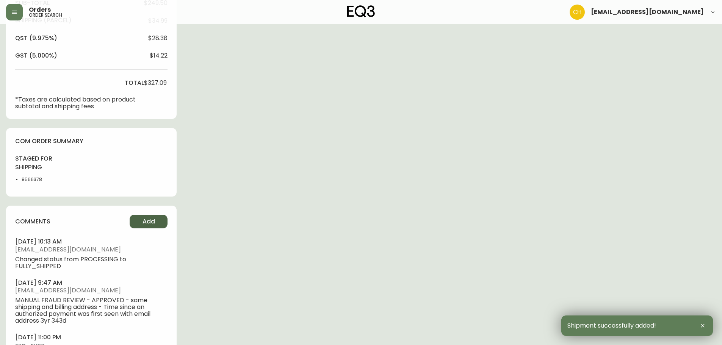
click at [146, 222] on span "Add" at bounding box center [148, 221] width 13 height 8
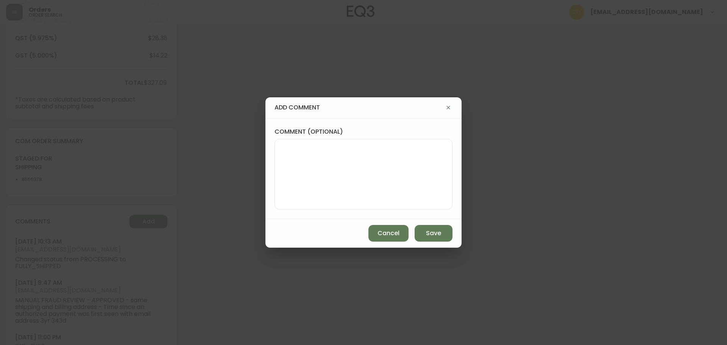
click at [299, 160] on textarea "comment (optional)" at bounding box center [363, 174] width 165 height 61
type textarea "V"
type textarea "CH"
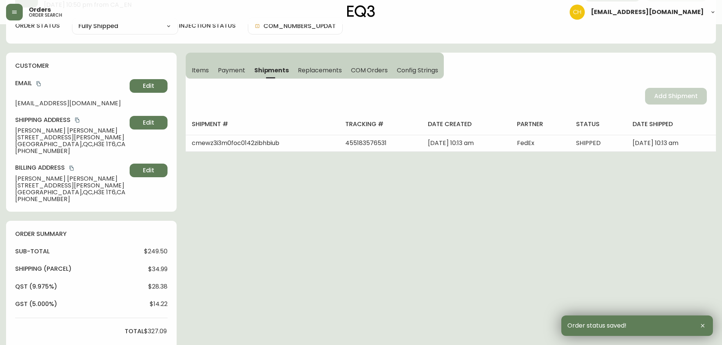
scroll to position [0, 0]
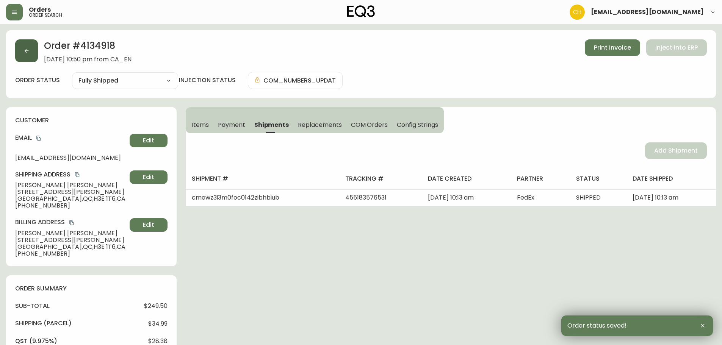
click at [22, 50] on button "button" at bounding box center [26, 50] width 23 height 23
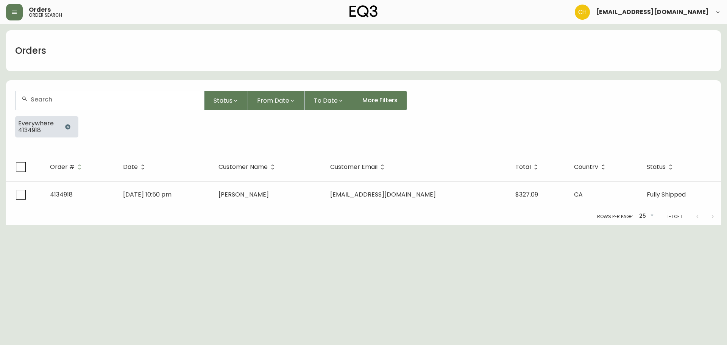
click at [39, 102] on input "text" at bounding box center [114, 99] width 167 height 7
type input "4134915"
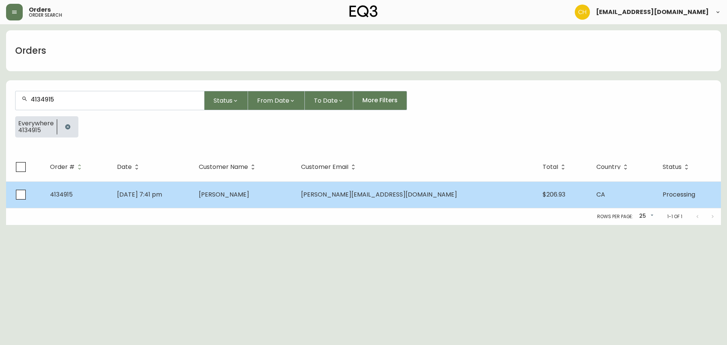
click at [255, 192] on td "[PERSON_NAME]" at bounding box center [244, 194] width 102 height 27
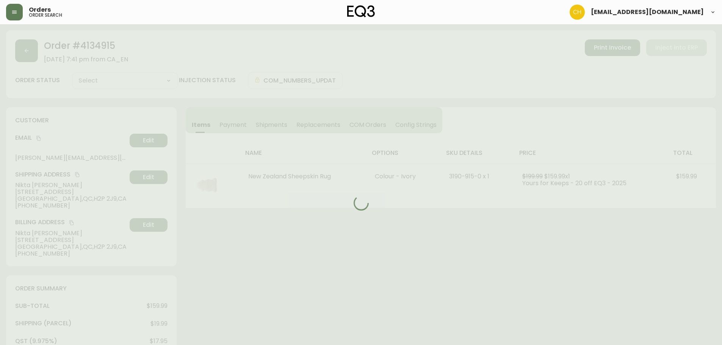
type input "Processing"
select select "PROCESSING"
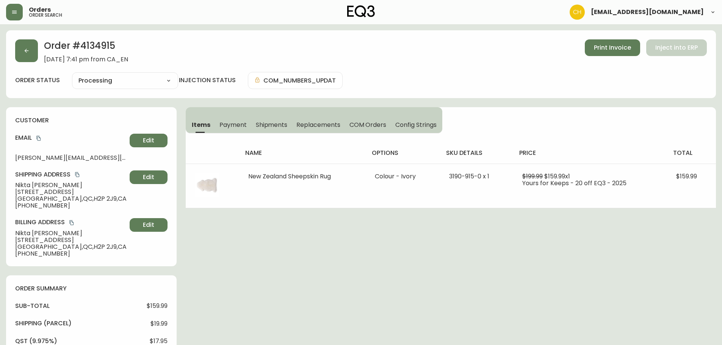
click at [264, 123] on span "Shipments" at bounding box center [272, 125] width 32 height 8
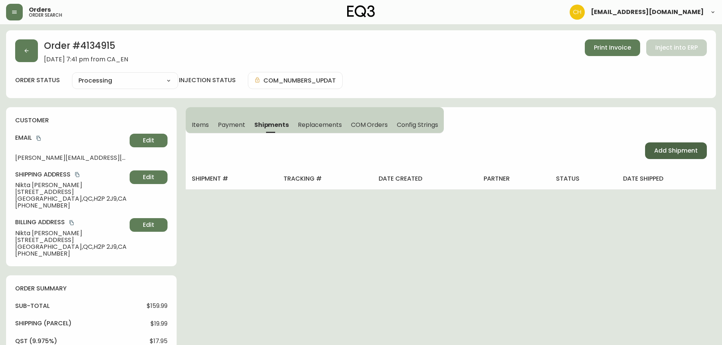
click at [667, 151] on span "Add Shipment" at bounding box center [676, 151] width 44 height 8
select select "PENDING"
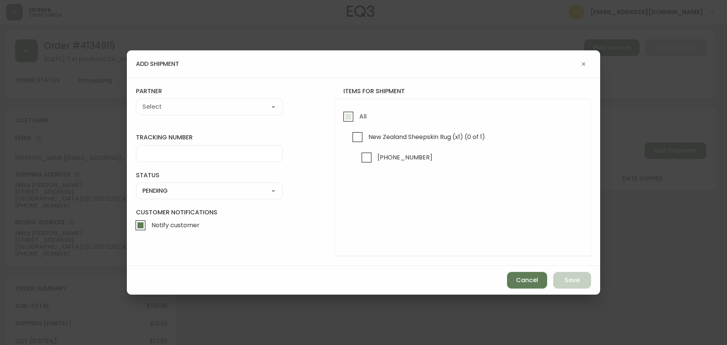
drag, startPoint x: 353, startPoint y: 119, endPoint x: 342, endPoint y: 119, distance: 11.4
click at [353, 119] on input "All" at bounding box center [348, 116] width 17 height 17
checkbox input "true"
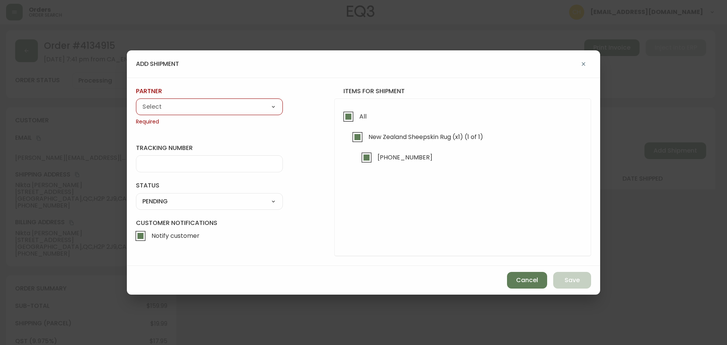
drag, startPoint x: 252, startPoint y: 102, endPoint x: 246, endPoint y: 103, distance: 5.4
click at [251, 102] on select "A Move to Remember LLC ABF Freight Alero [PERSON_NAME] Canada Post CDS Ceva Log…" at bounding box center [209, 106] width 147 height 11
select select "cjy0a9taa01x001669l98m63c"
click at [136, 101] on select "A Move to Remember LLC ABF Freight Alero [PERSON_NAME] Canada Post CDS Ceva Log…" at bounding box center [209, 106] width 147 height 11
type input "FedEx"
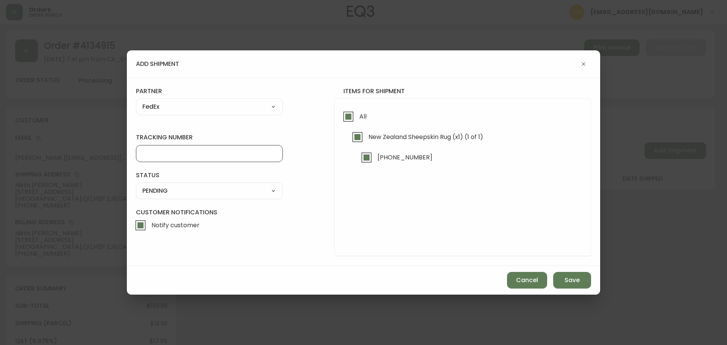
click at [169, 153] on input "tracking number" at bounding box center [209, 153] width 134 height 7
type input "455183576542"
click at [168, 190] on select "SHIPPED PENDING CANCELLED" at bounding box center [209, 190] width 147 height 11
click at [136, 185] on select "SHIPPED PENDING CANCELLED" at bounding box center [209, 190] width 147 height 11
select select "PENDING"
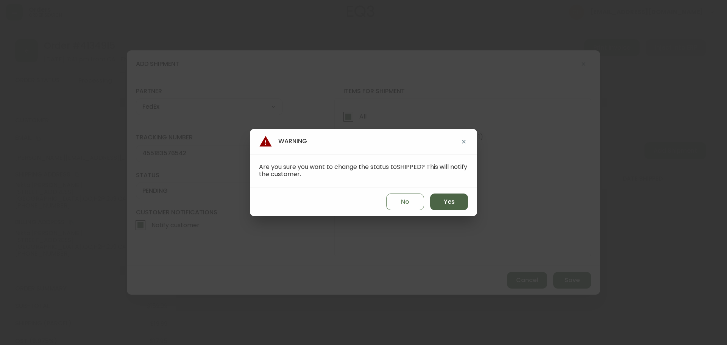
click at [458, 203] on button "Yes" at bounding box center [449, 202] width 38 height 17
type input "SHIPPED"
select select "SHIPPED"
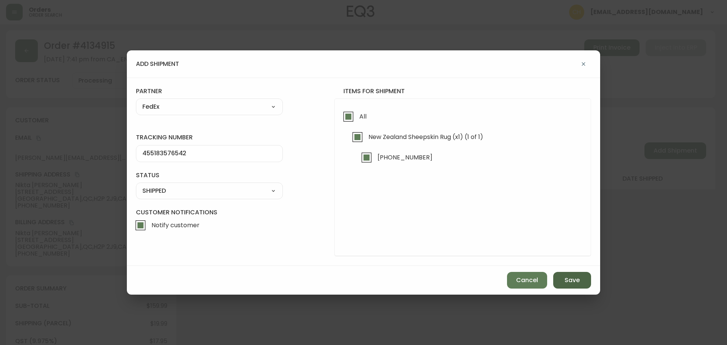
click at [557, 277] on button "Save" at bounding box center [572, 280] width 38 height 17
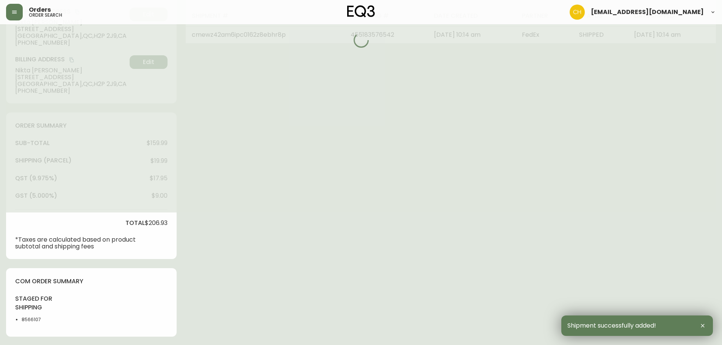
type input "Fully Shipped"
select select "FULLY_SHIPPED"
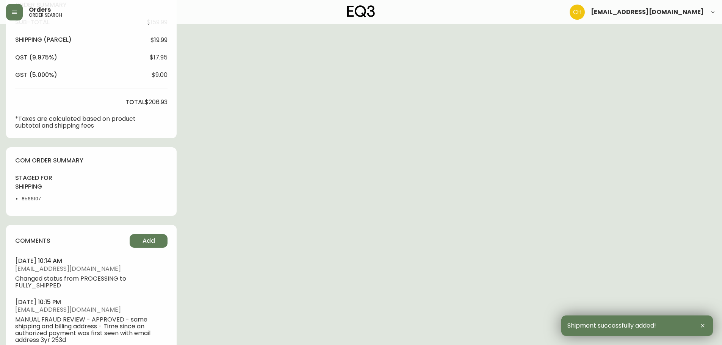
scroll to position [346, 0]
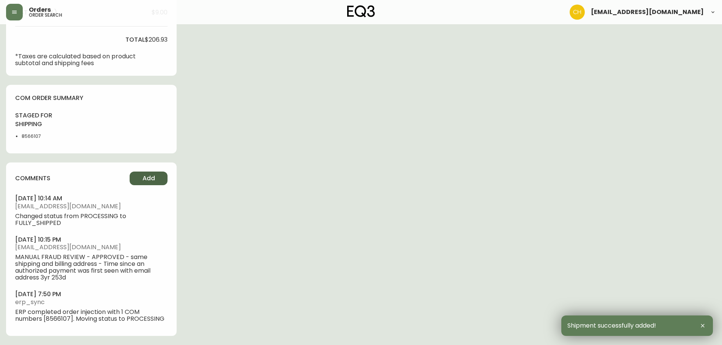
click at [148, 177] on span "Add" at bounding box center [148, 178] width 13 height 8
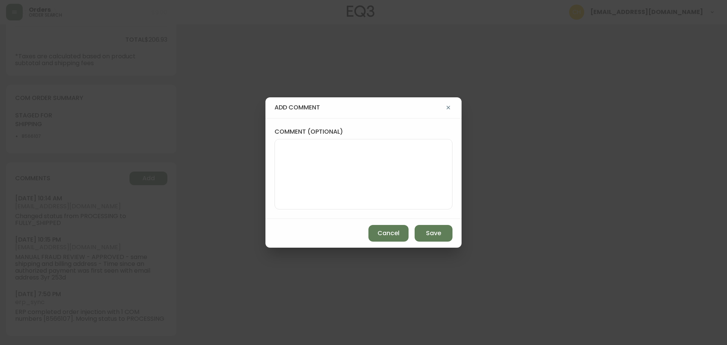
click at [295, 179] on textarea "comment (optional)" at bounding box center [363, 174] width 165 height 61
type textarea "CH"
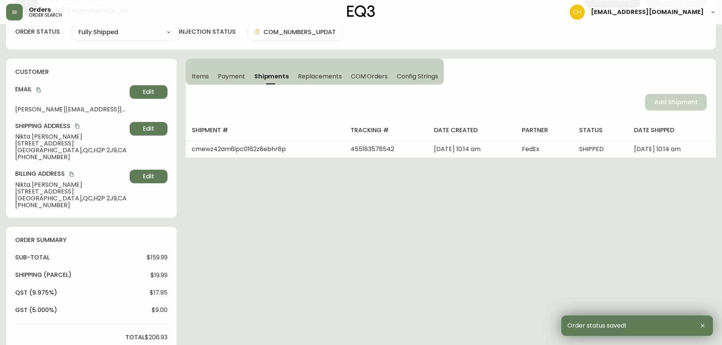
scroll to position [0, 0]
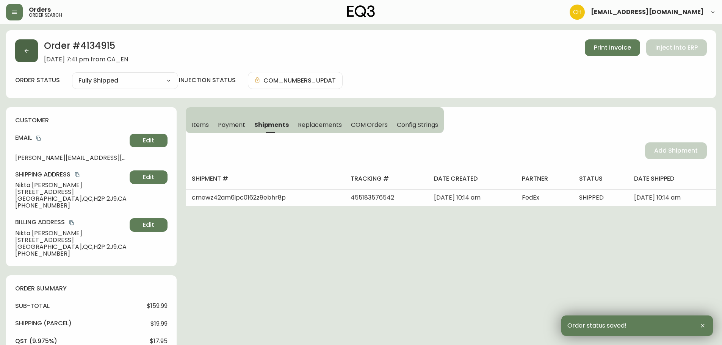
click at [20, 48] on button "button" at bounding box center [26, 50] width 23 height 23
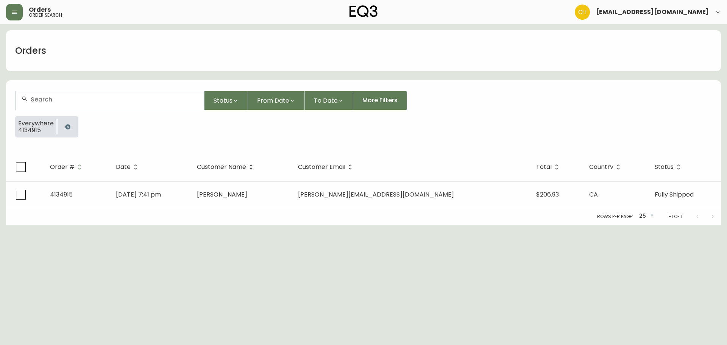
click at [48, 97] on input "text" at bounding box center [114, 99] width 167 height 7
type input "4134911"
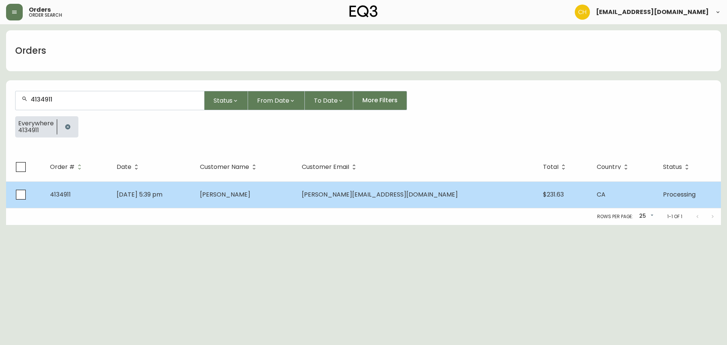
click at [250, 195] on span "[PERSON_NAME]" at bounding box center [225, 194] width 50 height 9
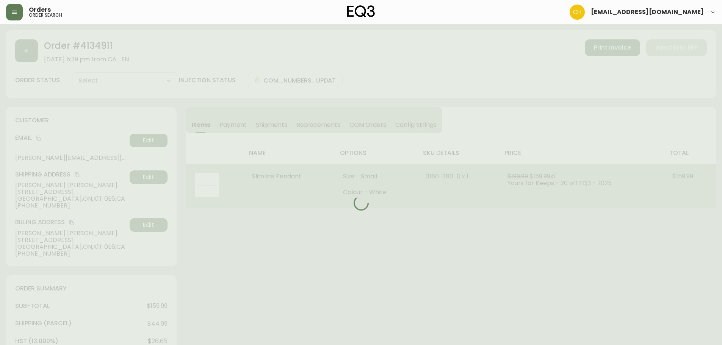
type input "Processing"
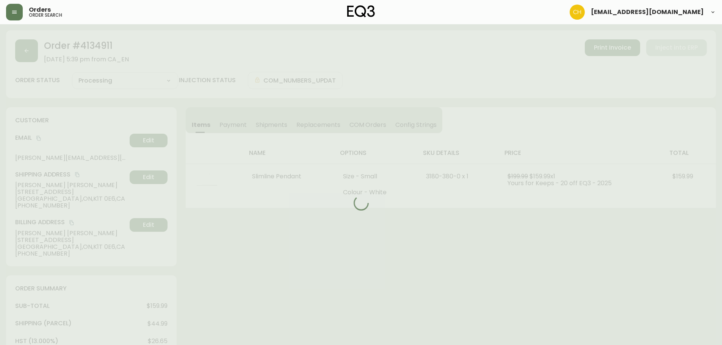
select select "PROCESSING"
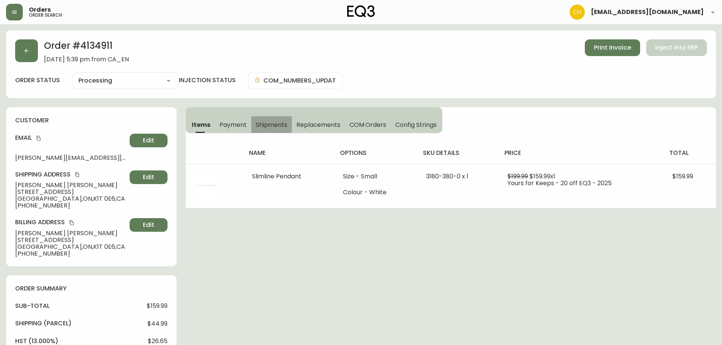
click at [274, 125] on span "Shipments" at bounding box center [272, 125] width 32 height 8
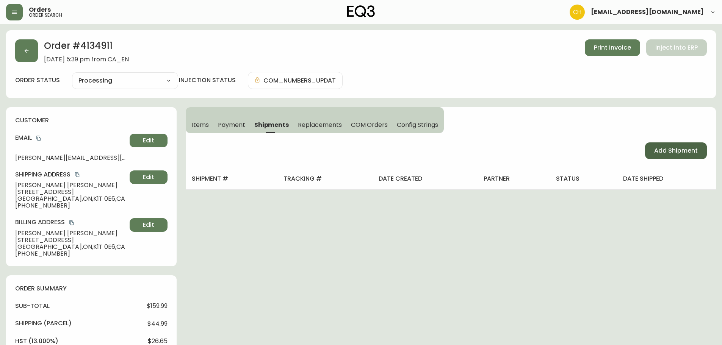
click at [662, 152] on span "Add Shipment" at bounding box center [676, 151] width 44 height 8
select select "PENDING"
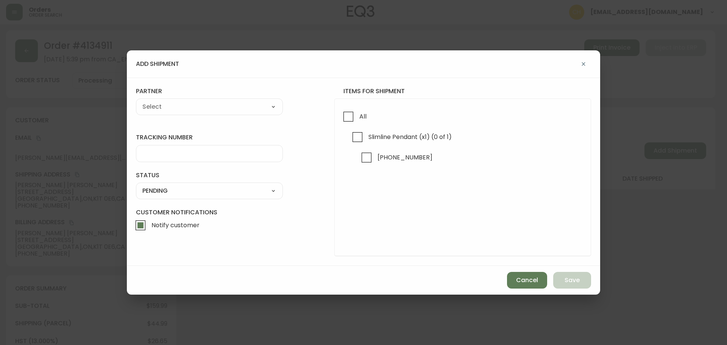
drag, startPoint x: 348, startPoint y: 117, endPoint x: 327, endPoint y: 116, distance: 20.5
click at [347, 117] on input "All" at bounding box center [348, 116] width 17 height 17
checkbox input "true"
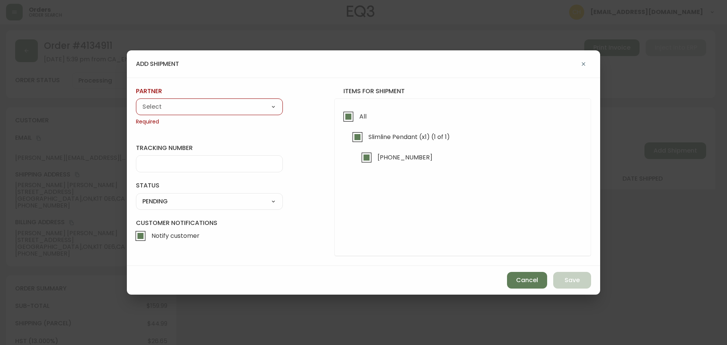
click at [247, 105] on select "A Move to Remember LLC ABF Freight Alero [PERSON_NAME] Canada Post CDS Ceva Log…" at bounding box center [209, 106] width 147 height 11
select select "cjy0a9taa01x001669l98m63c"
click at [136, 101] on select "A Move to Remember LLC ABF Freight Alero [PERSON_NAME] Canada Post CDS Ceva Log…" at bounding box center [209, 106] width 147 height 11
type input "FedEx"
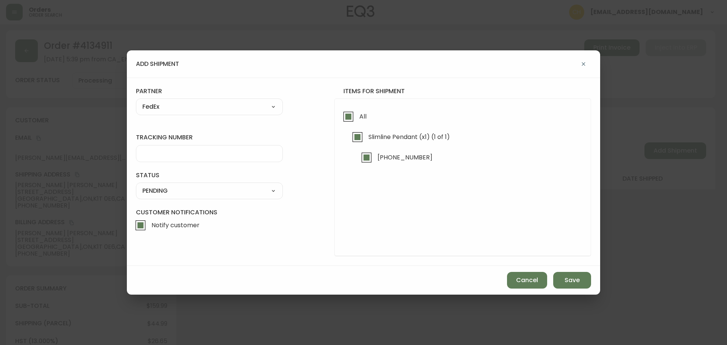
click at [155, 154] on input "tracking number" at bounding box center [209, 153] width 134 height 7
type input "455183576553"
click at [149, 194] on select "SHIPPED PENDING CANCELLED" at bounding box center [209, 190] width 147 height 11
click at [136, 185] on select "SHIPPED PENDING CANCELLED" at bounding box center [209, 190] width 147 height 11
select select "PENDING"
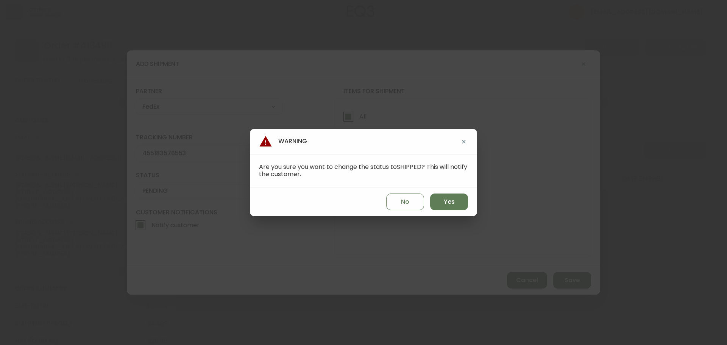
drag, startPoint x: 438, startPoint y: 203, endPoint x: 470, endPoint y: 211, distance: 33.1
click at [441, 203] on button "Yes" at bounding box center [449, 202] width 38 height 17
type input "SHIPPED"
select select "SHIPPED"
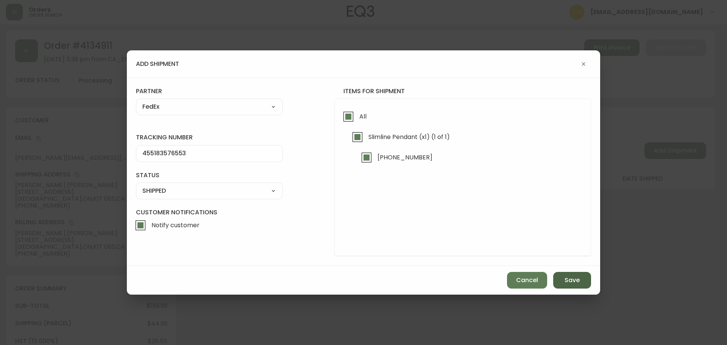
click at [578, 288] on button "Save" at bounding box center [572, 280] width 38 height 17
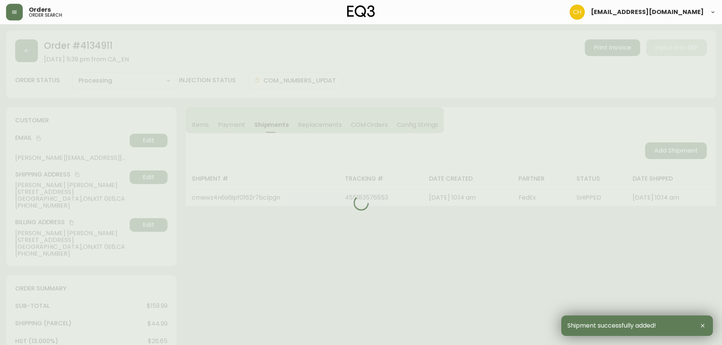
type input "Fully Shipped"
select select "FULLY_SHIPPED"
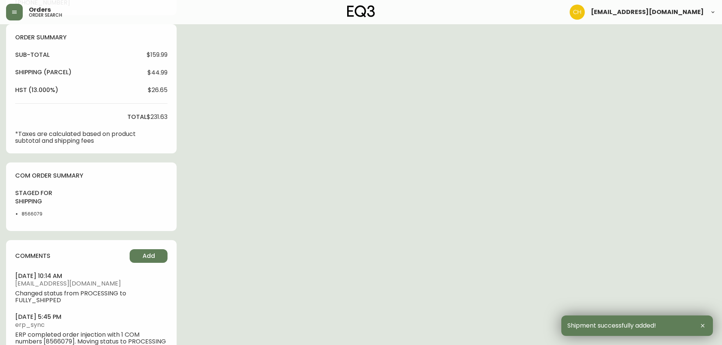
scroll to position [274, 0]
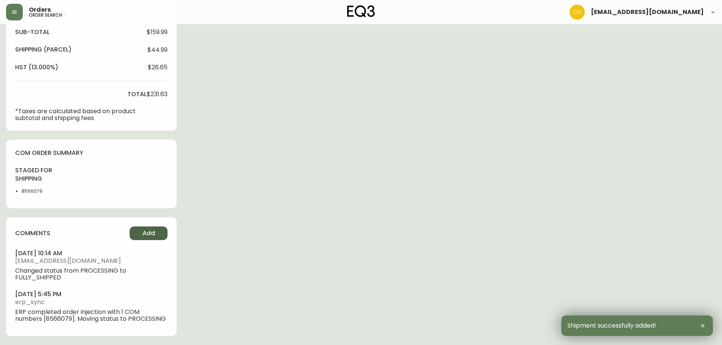
click at [139, 234] on button "Add" at bounding box center [149, 234] width 38 height 14
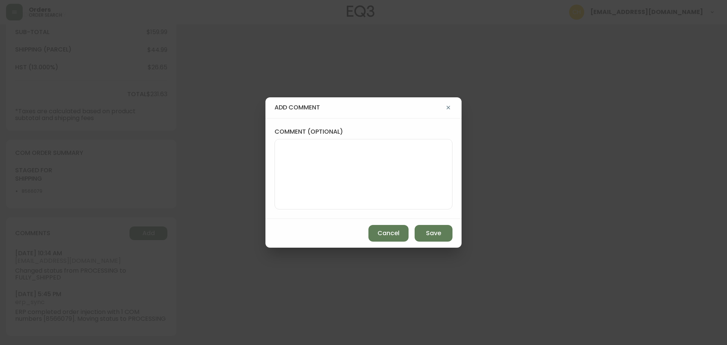
click at [295, 159] on textarea "comment (optional)" at bounding box center [363, 174] width 165 height 61
type textarea "CH"
